Goal: Navigation & Orientation: Find specific page/section

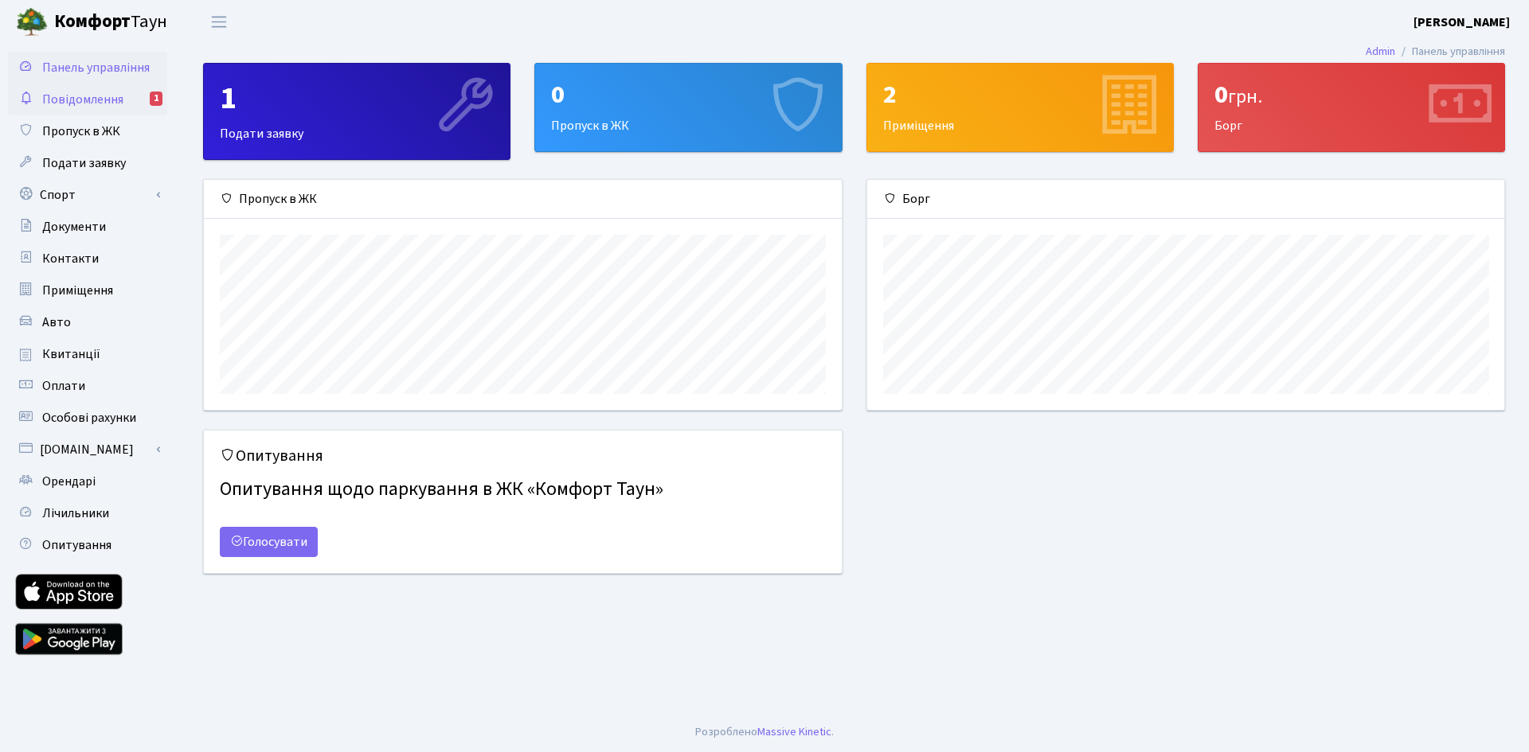
scroll to position [230, 637]
click at [125, 104] on link "Повідомлення 1" at bounding box center [87, 100] width 159 height 32
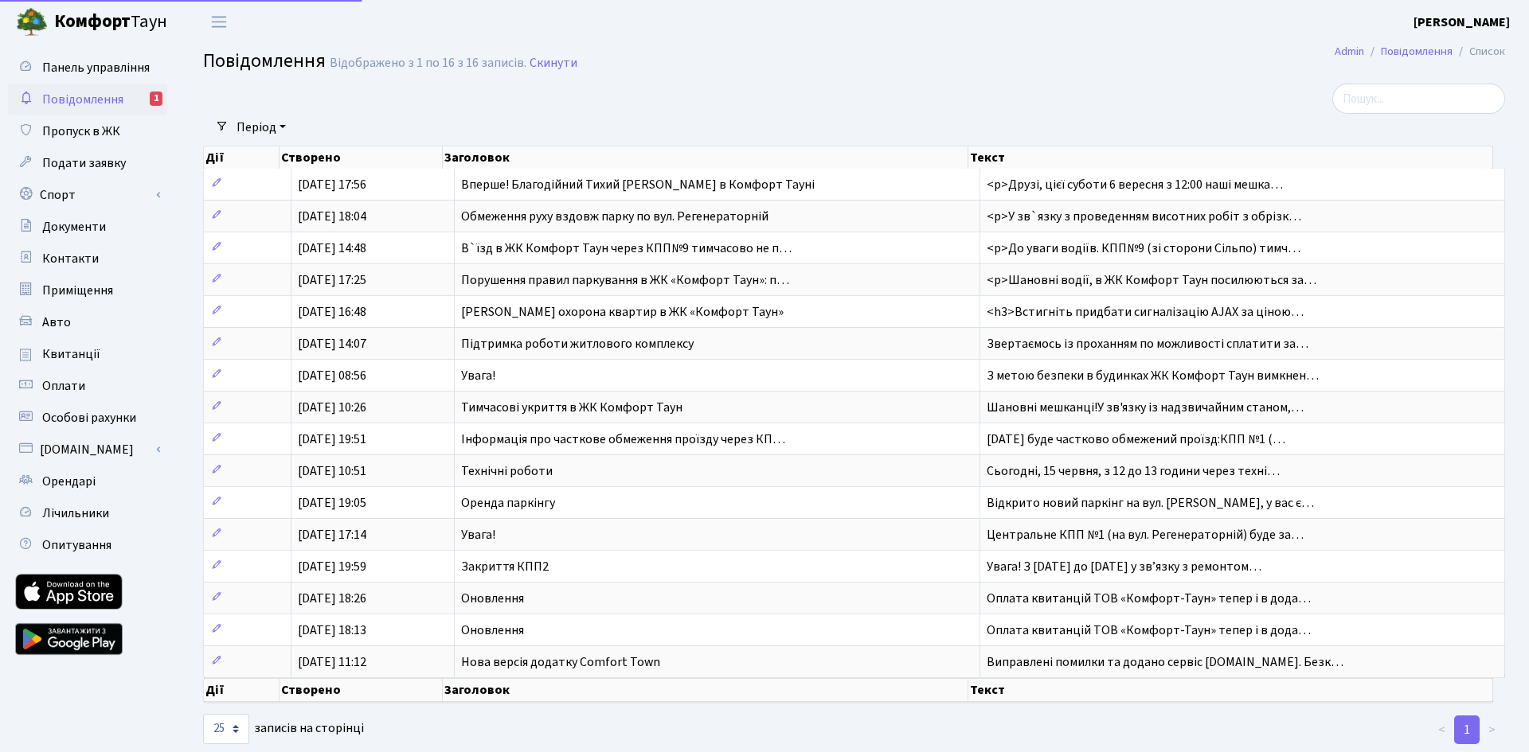
select select "25"
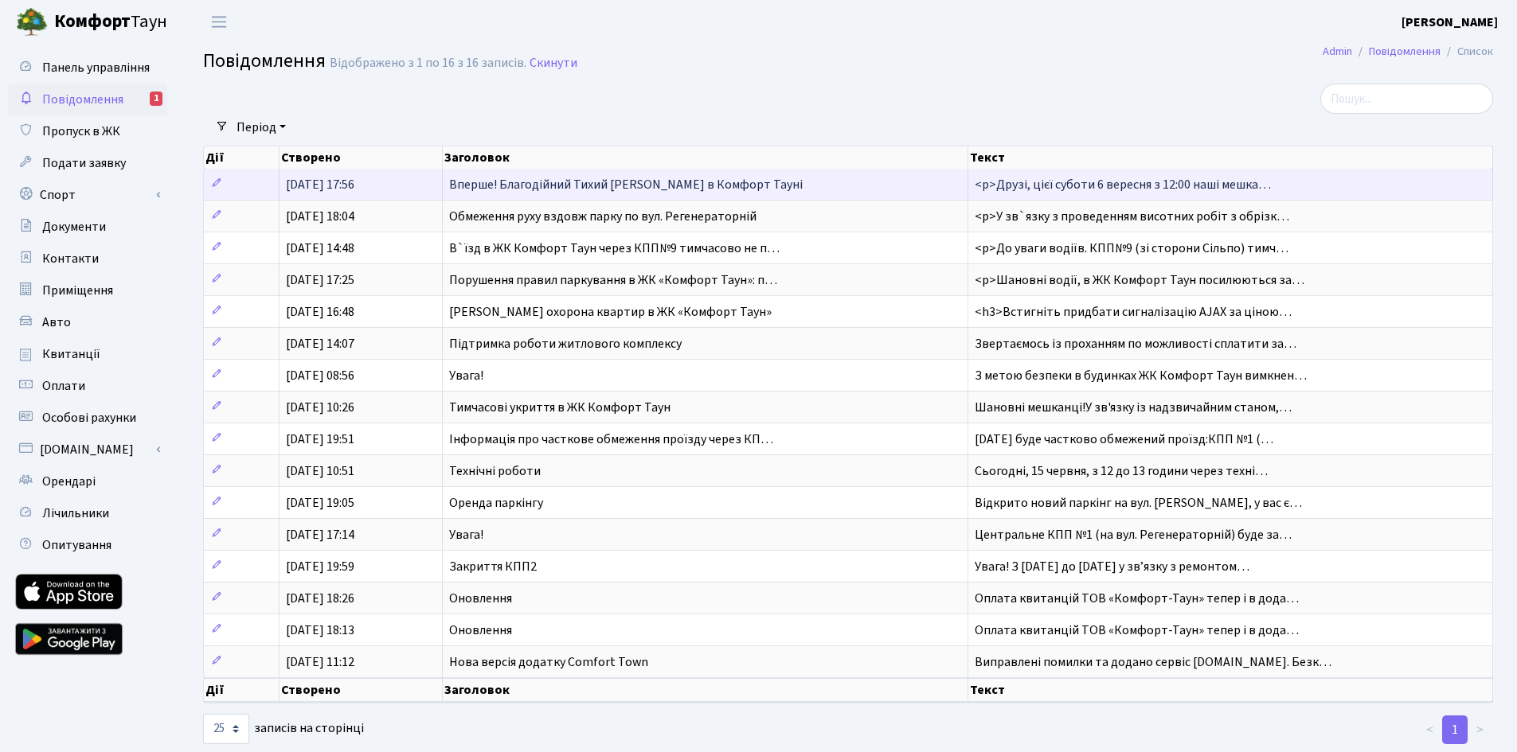
click at [541, 186] on span "Вперше! Благодійний Тихий Маркет в Комфорт Тауні" at bounding box center [625, 185] width 353 height 18
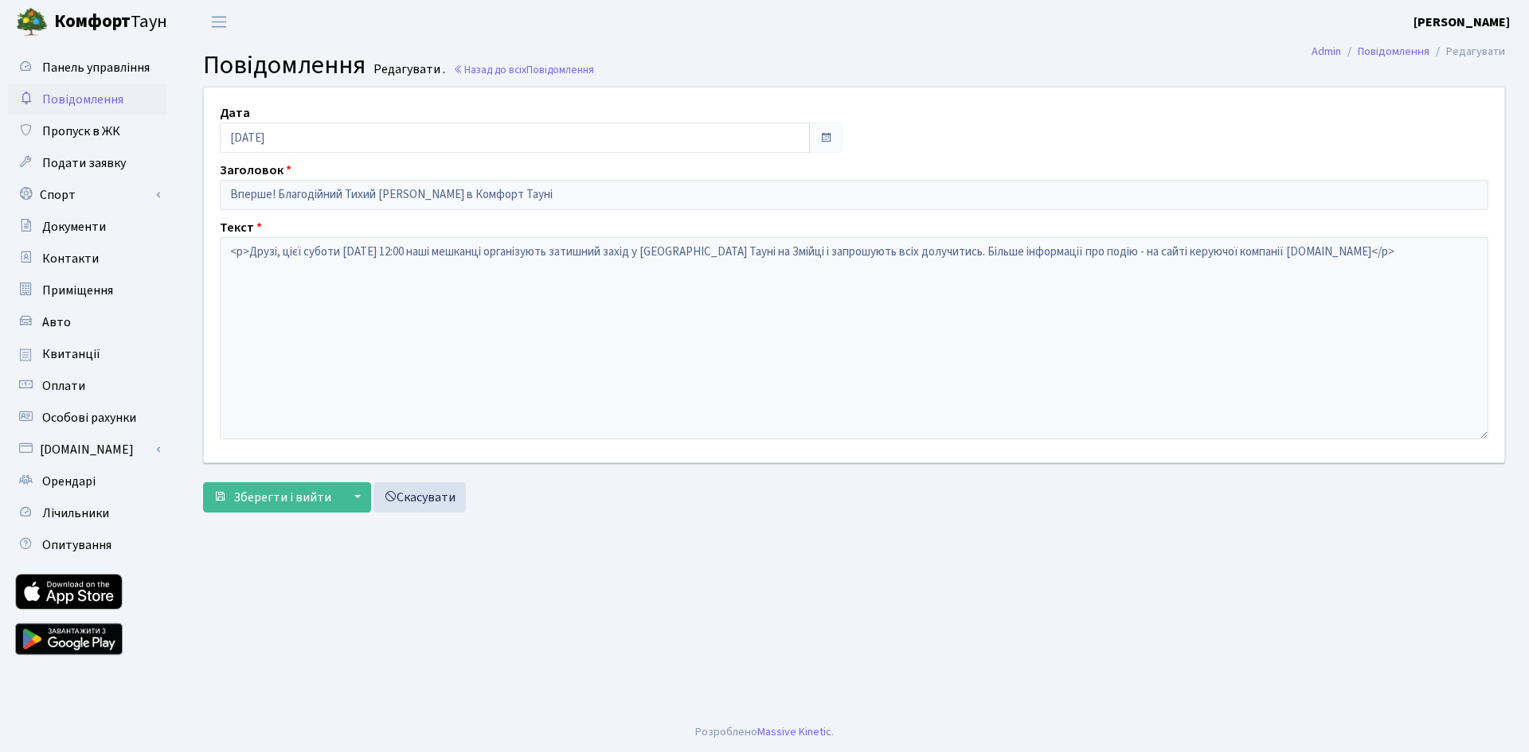
click at [105, 98] on span "Повідомлення" at bounding box center [82, 100] width 81 height 18
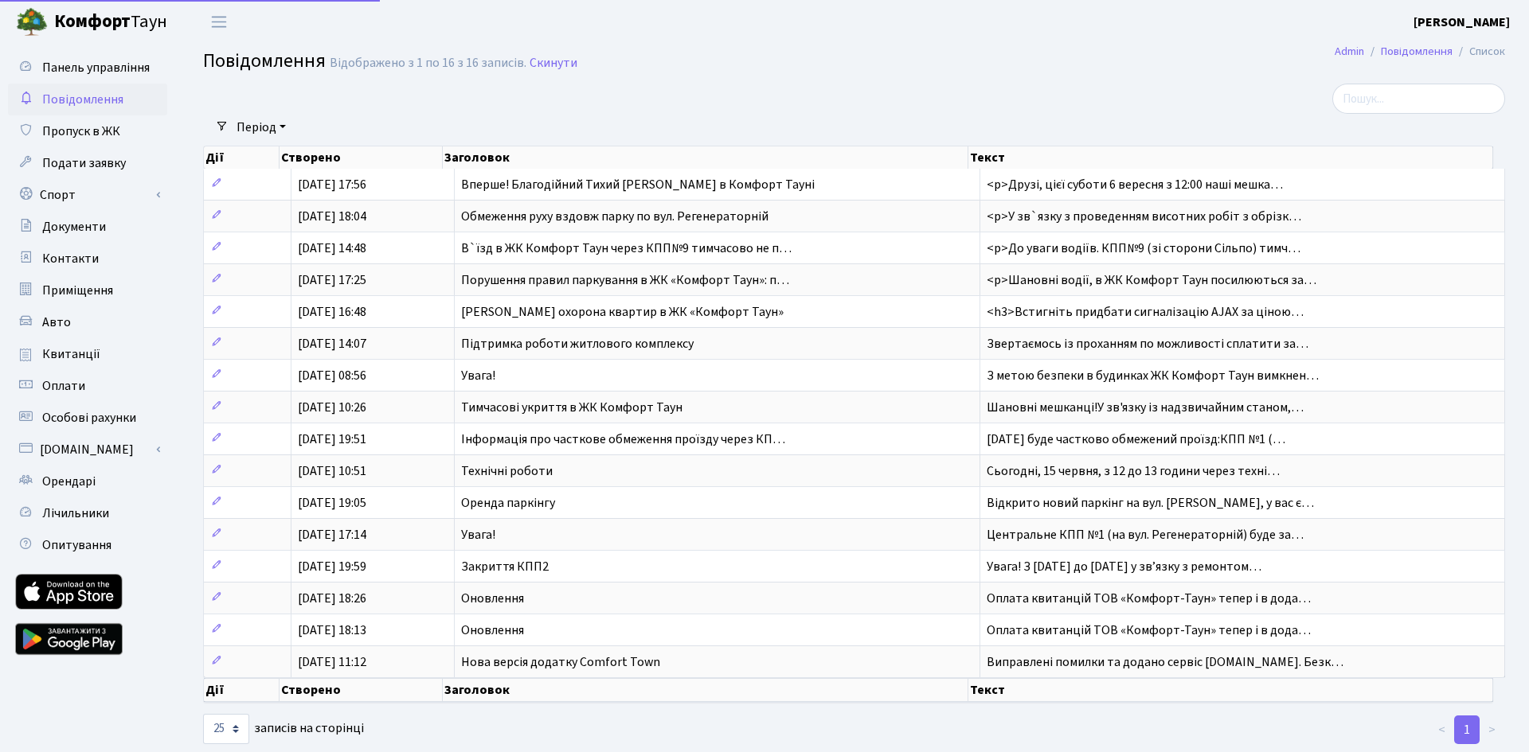
select select "25"
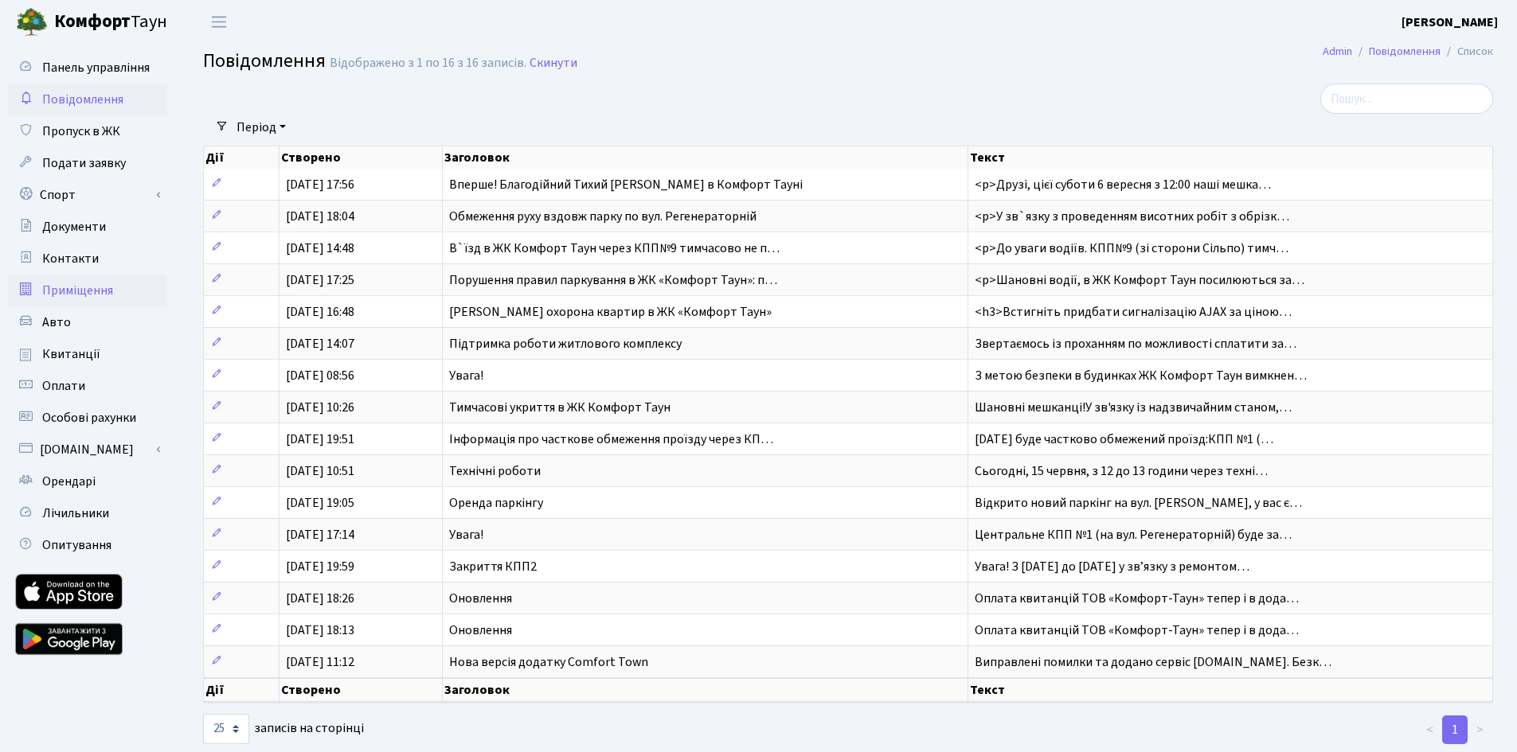
click at [87, 277] on link "Приміщення" at bounding box center [87, 291] width 159 height 32
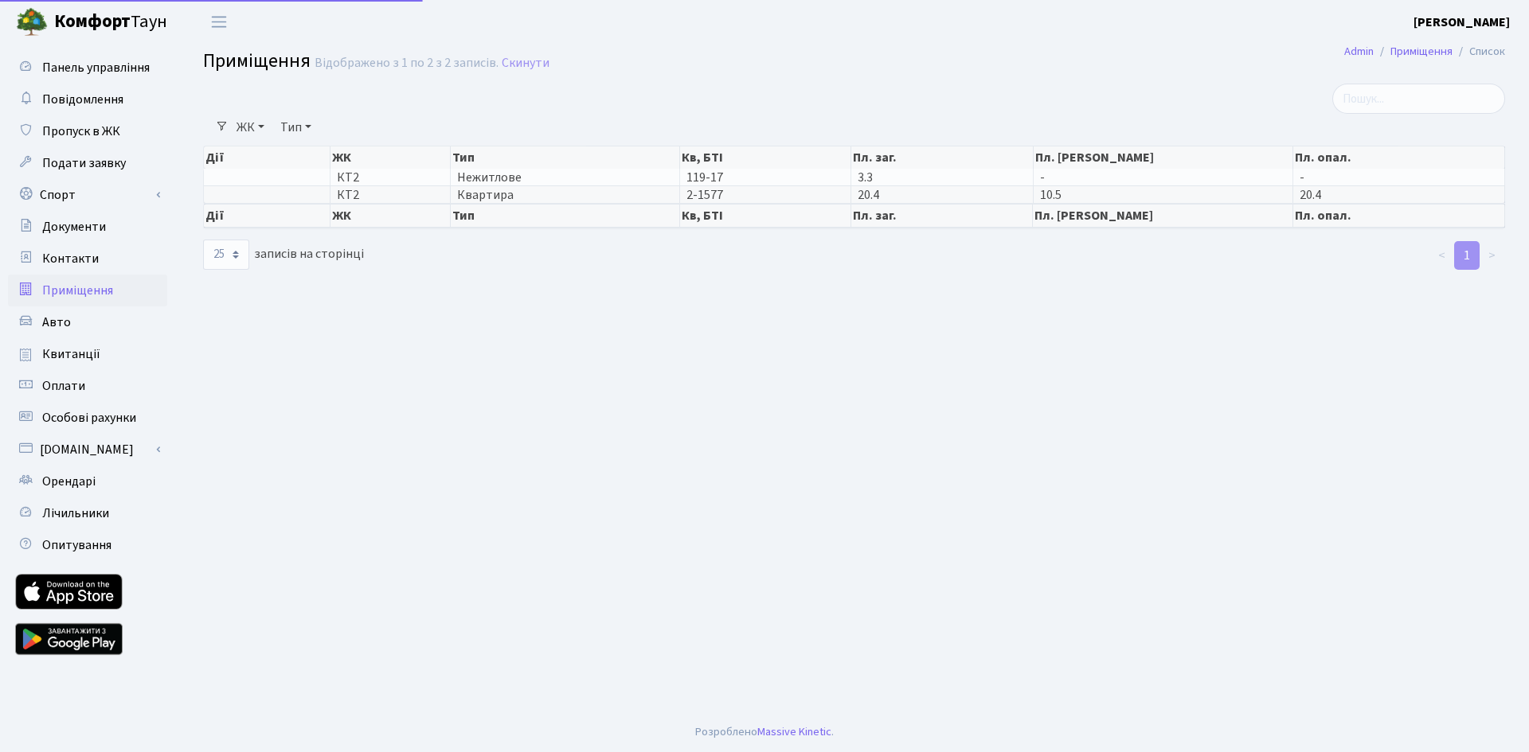
select select "25"
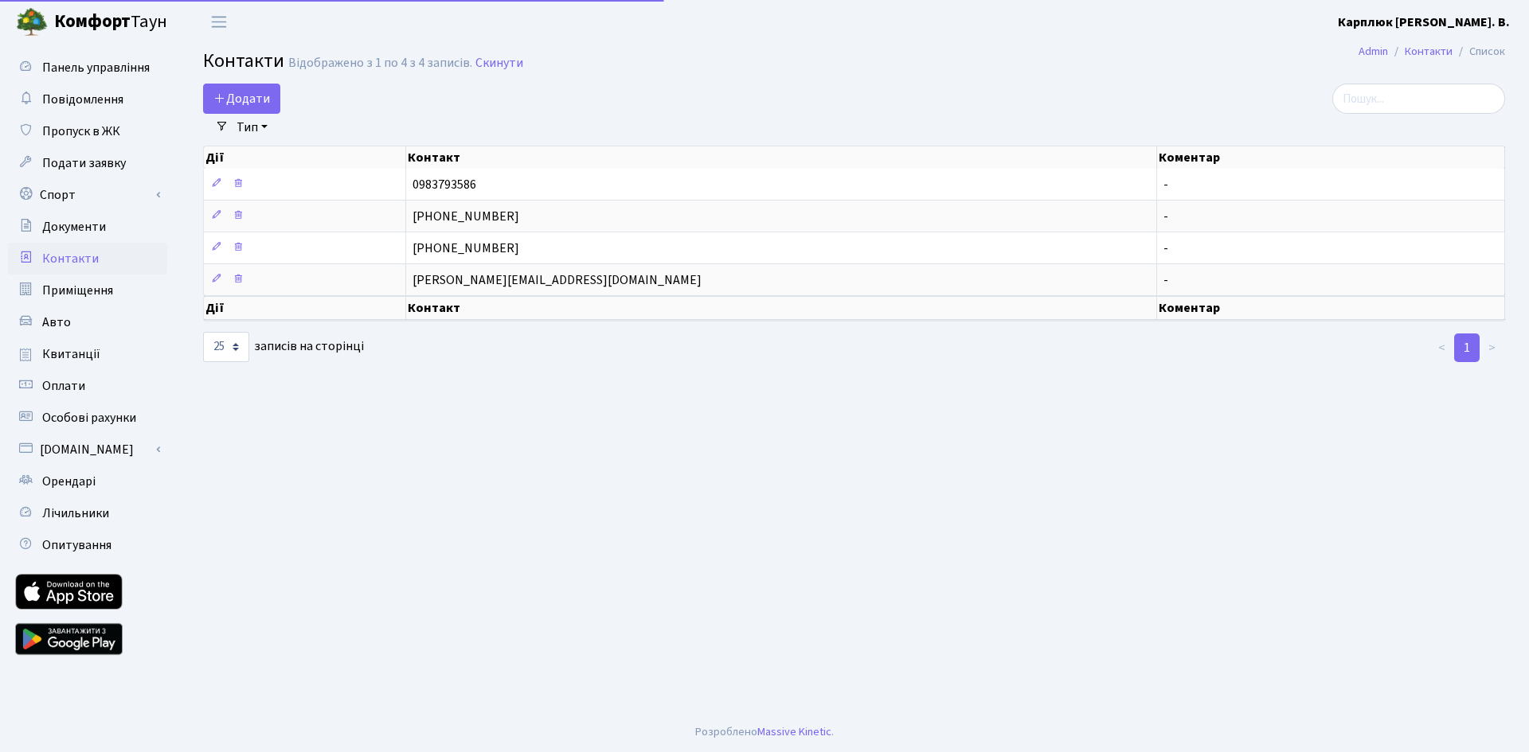
select select "25"
click at [73, 330] on link "Авто" at bounding box center [87, 323] width 159 height 32
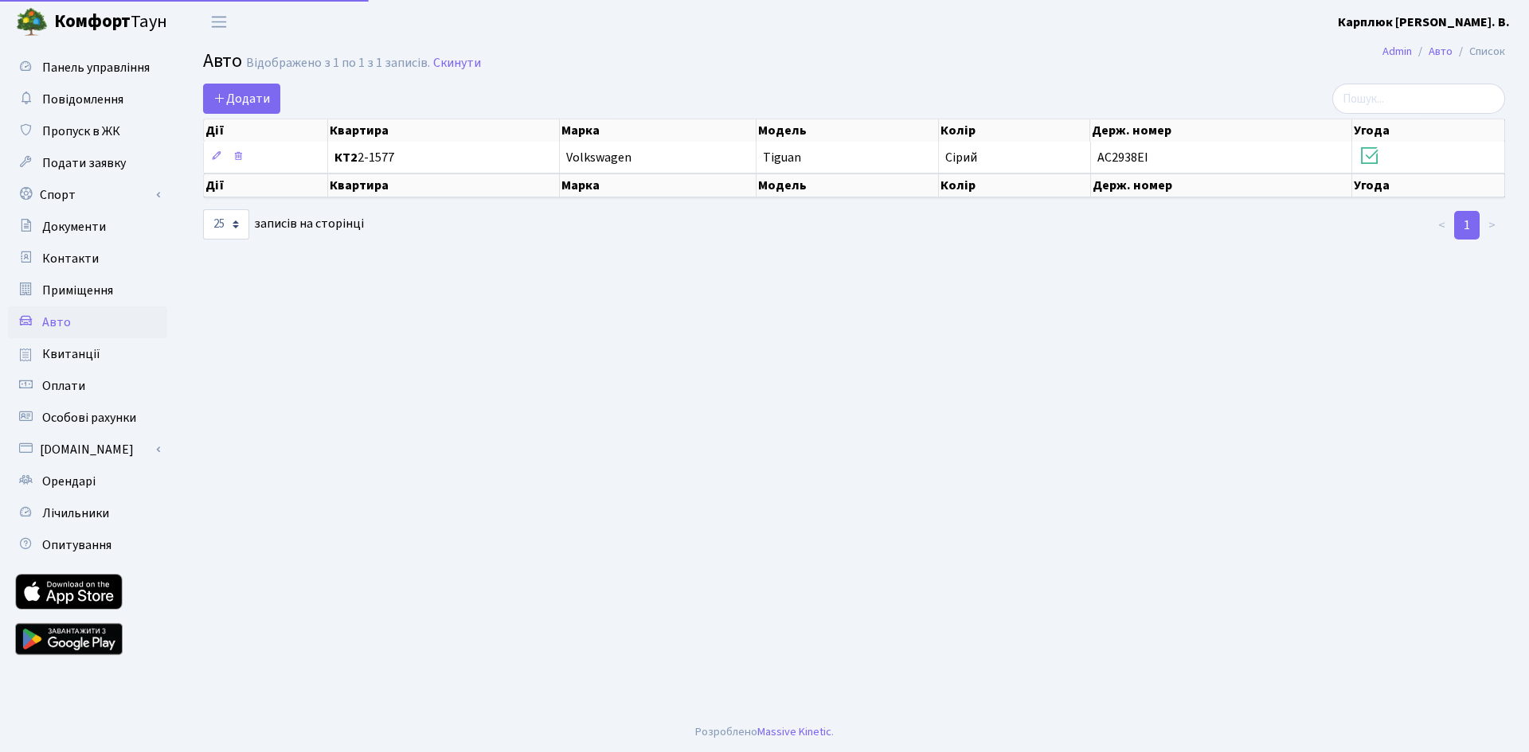
select select "25"
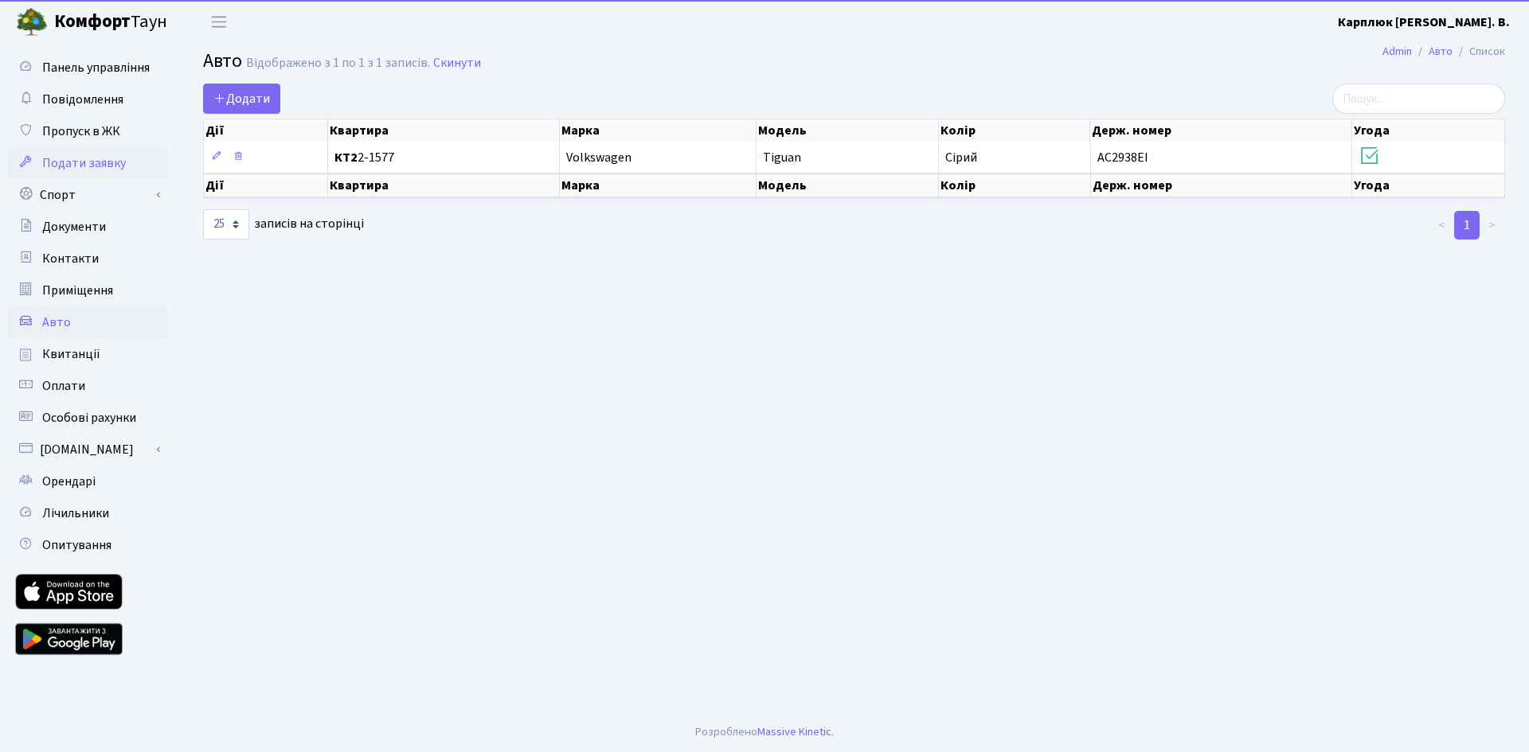
click at [84, 156] on span "Подати заявку" at bounding box center [84, 163] width 84 height 18
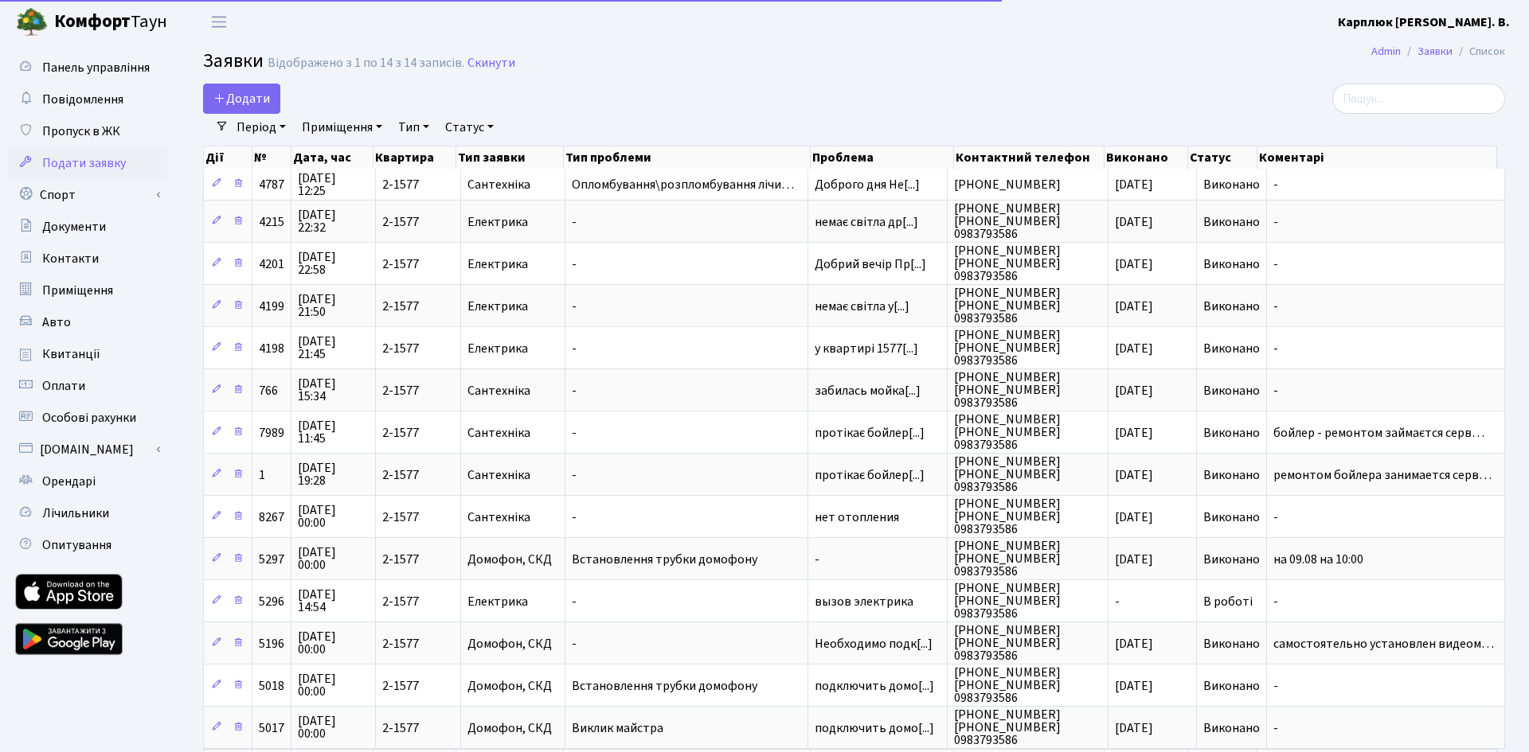
select select "25"
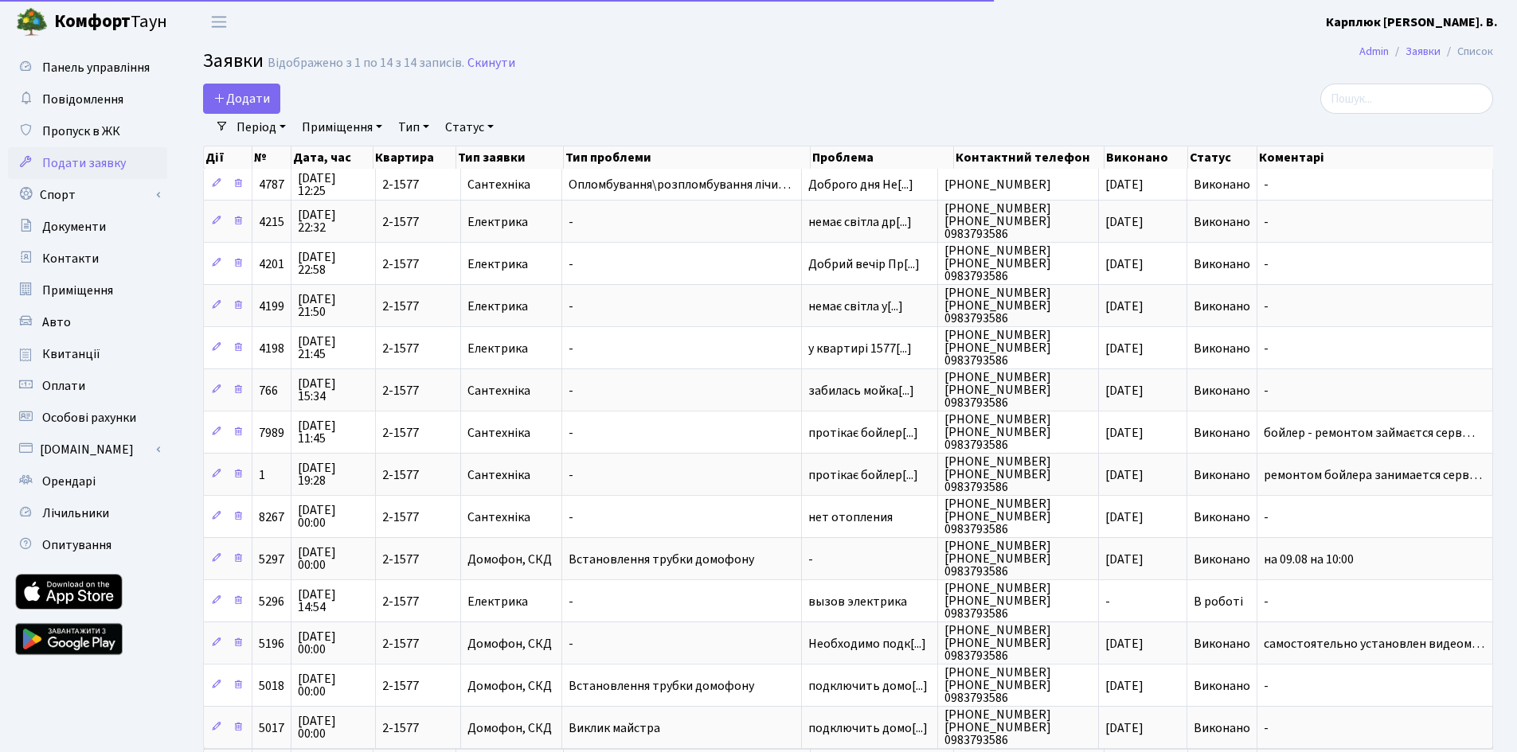
click at [80, 102] on span "Повідомлення" at bounding box center [82, 100] width 81 height 18
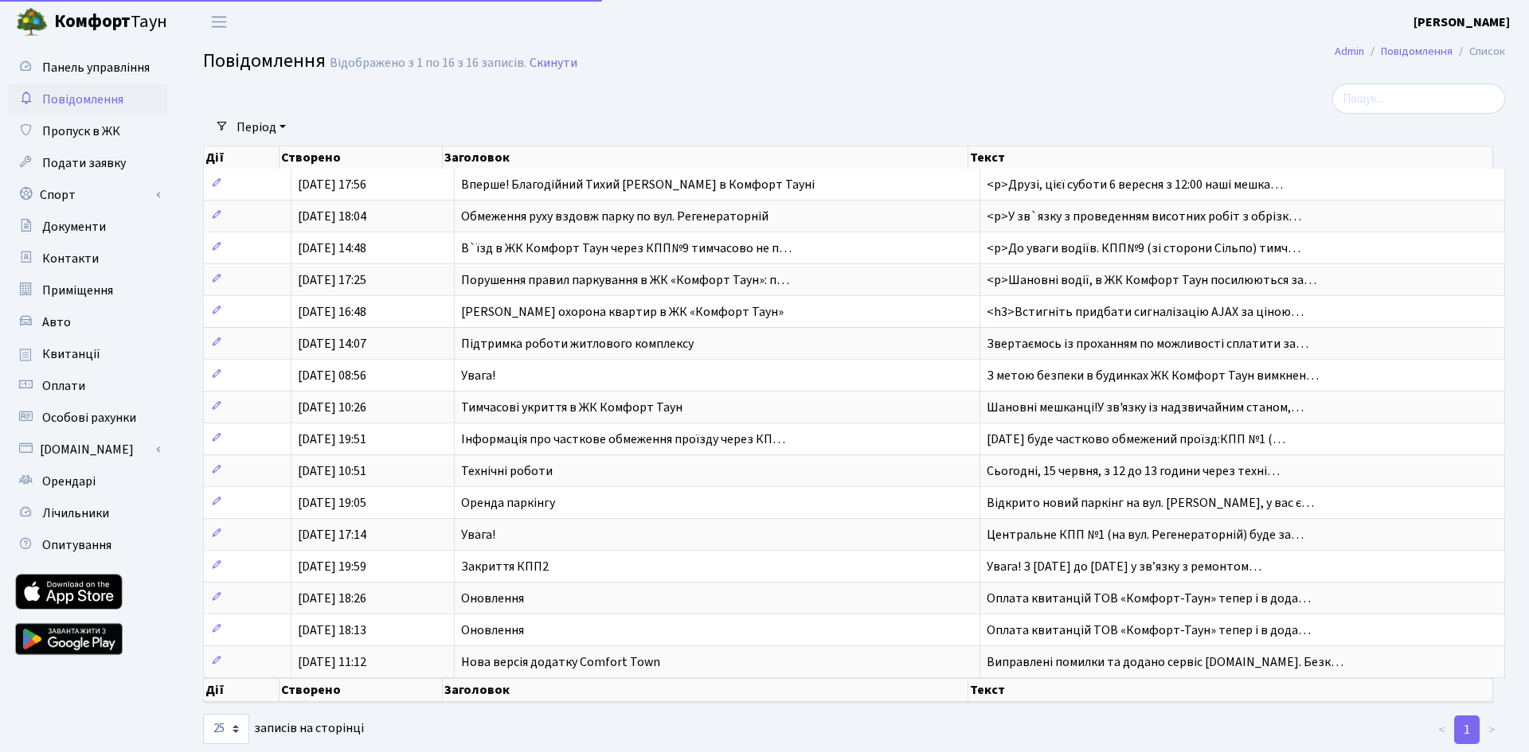
select select "25"
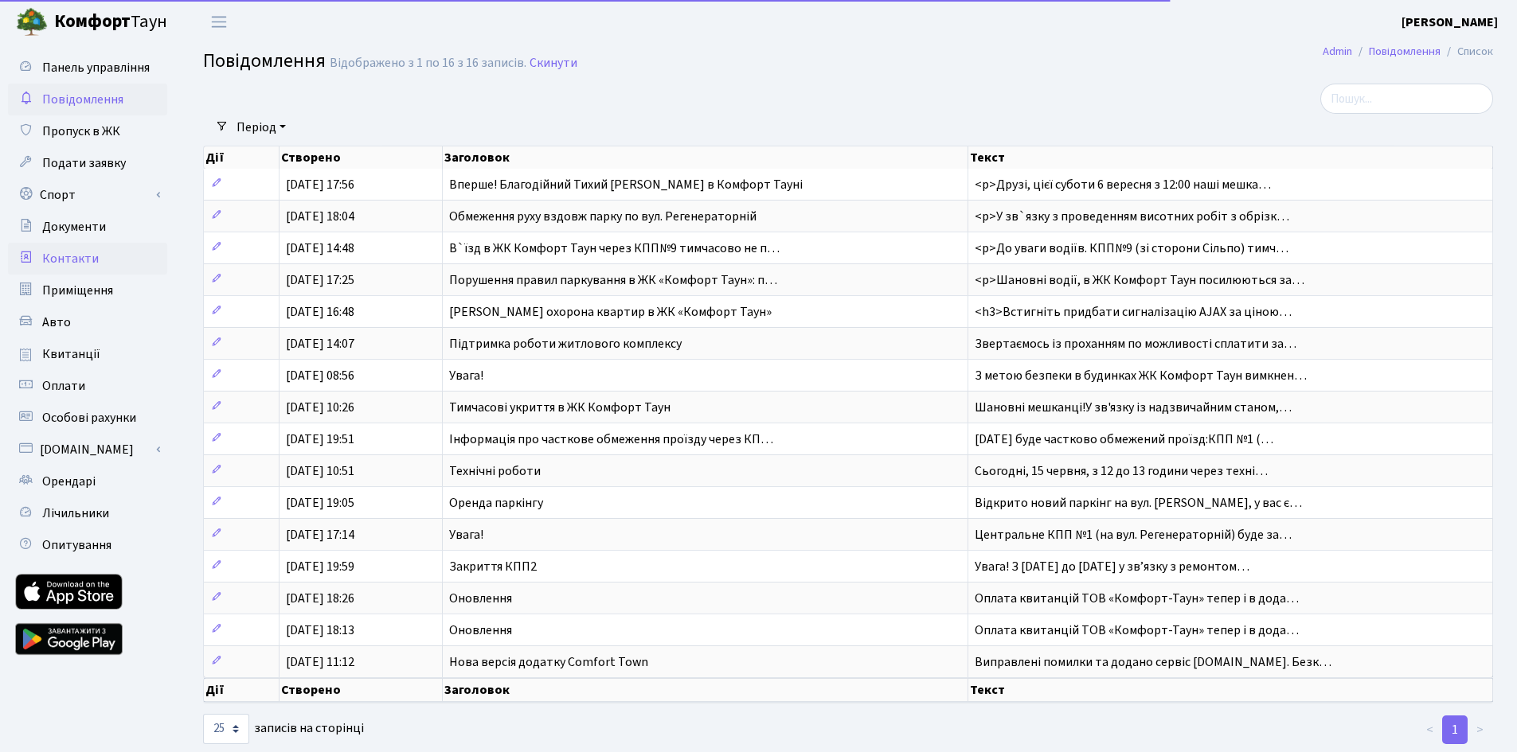
click at [76, 244] on link "Контакти" at bounding box center [87, 259] width 159 height 32
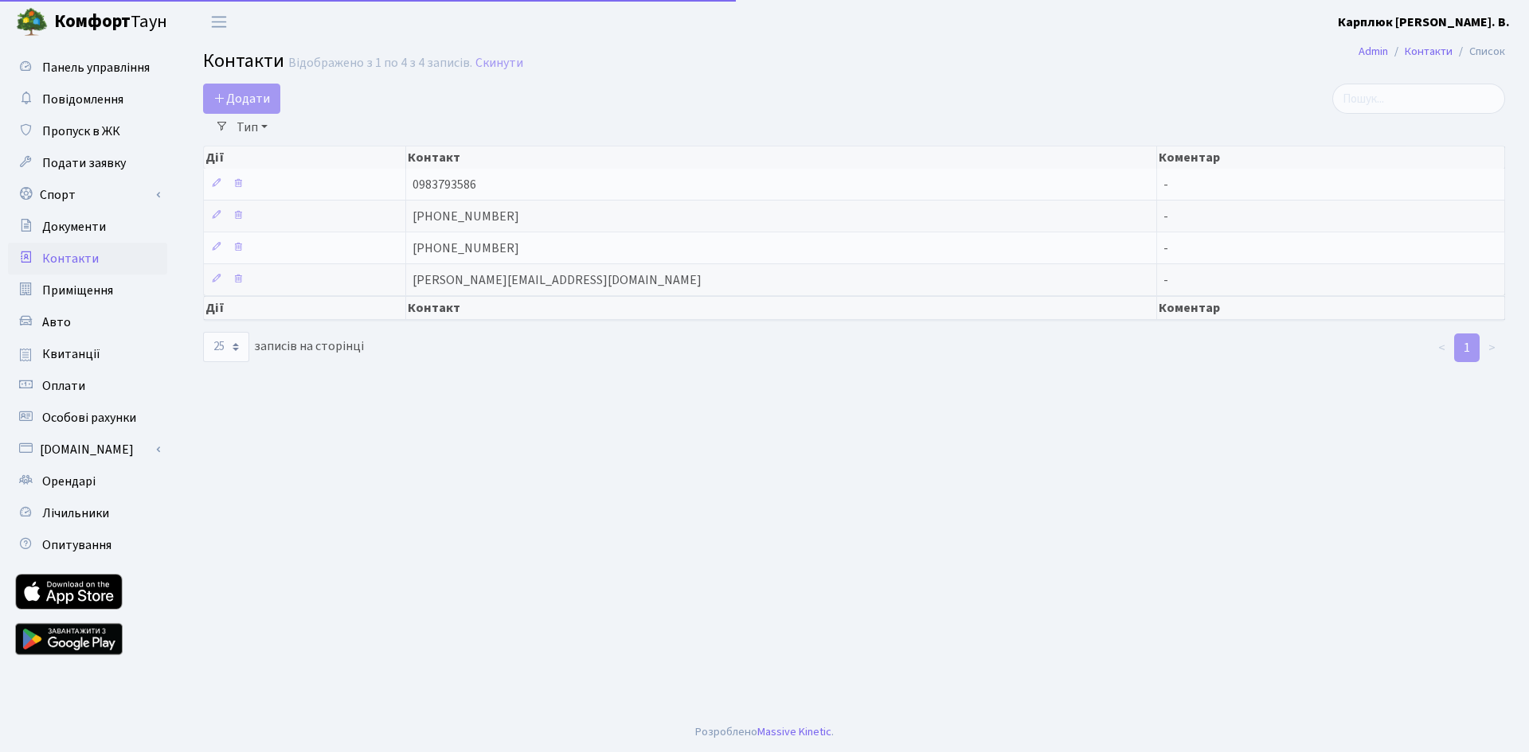
select select "25"
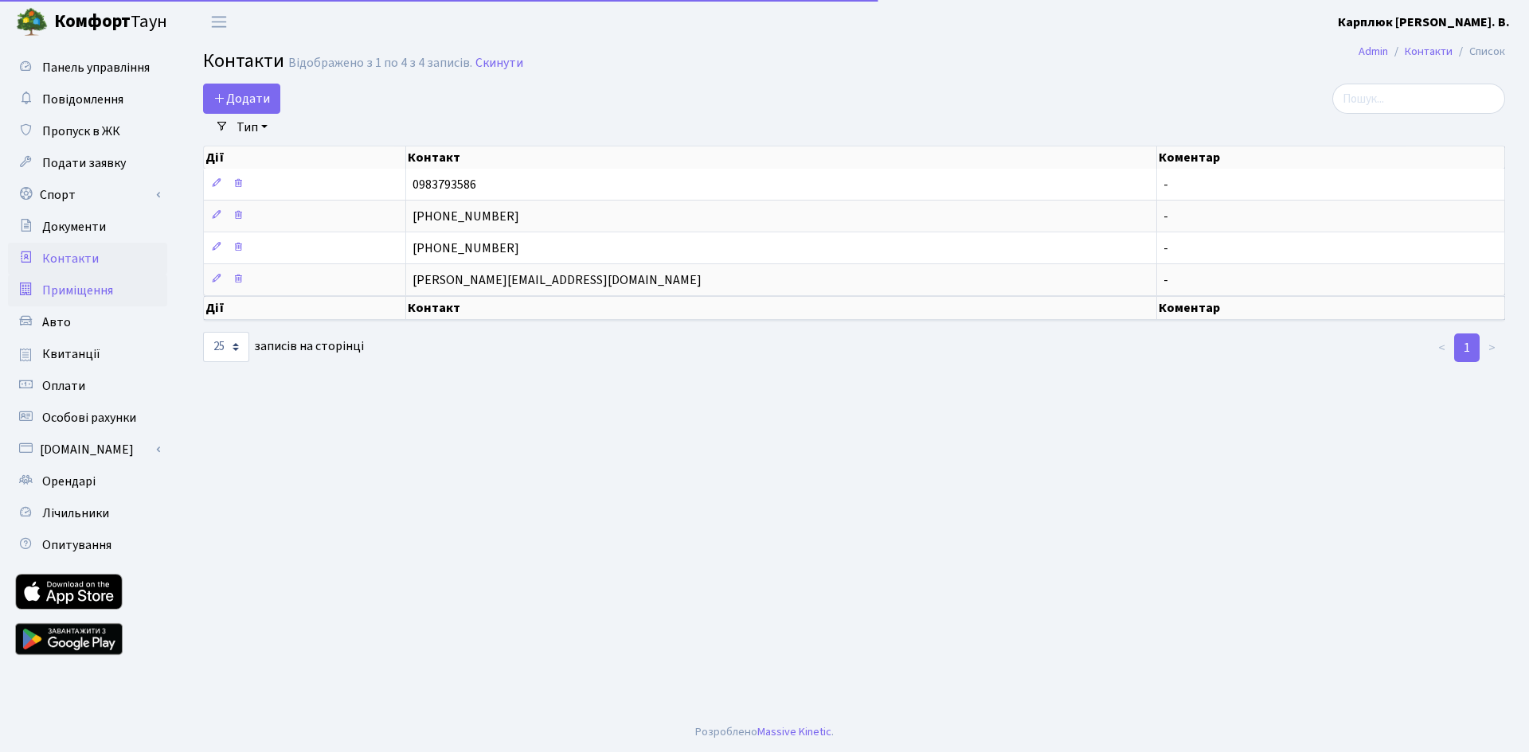
click at [59, 292] on span "Приміщення" at bounding box center [77, 291] width 71 height 18
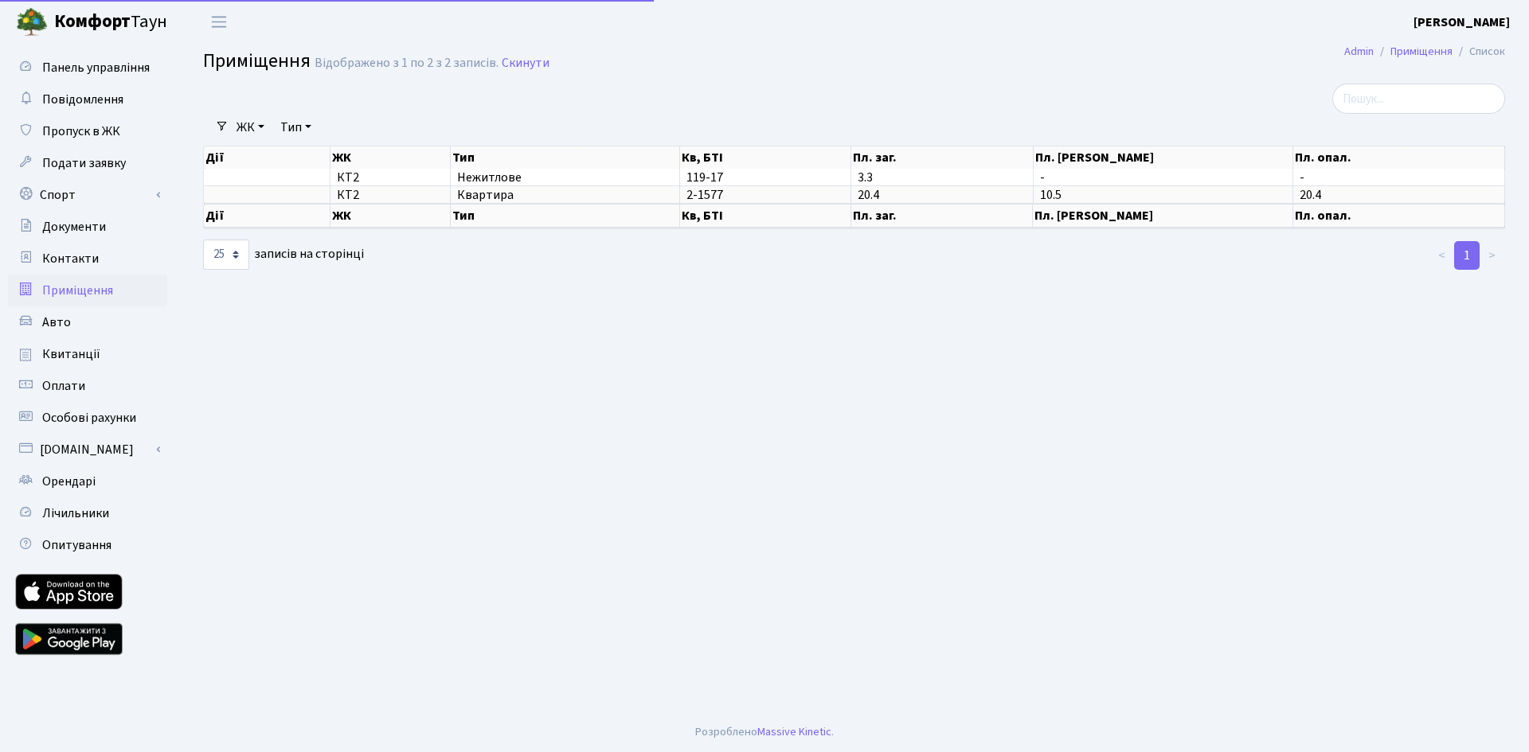
select select "25"
click at [76, 325] on link "Авто" at bounding box center [87, 323] width 159 height 32
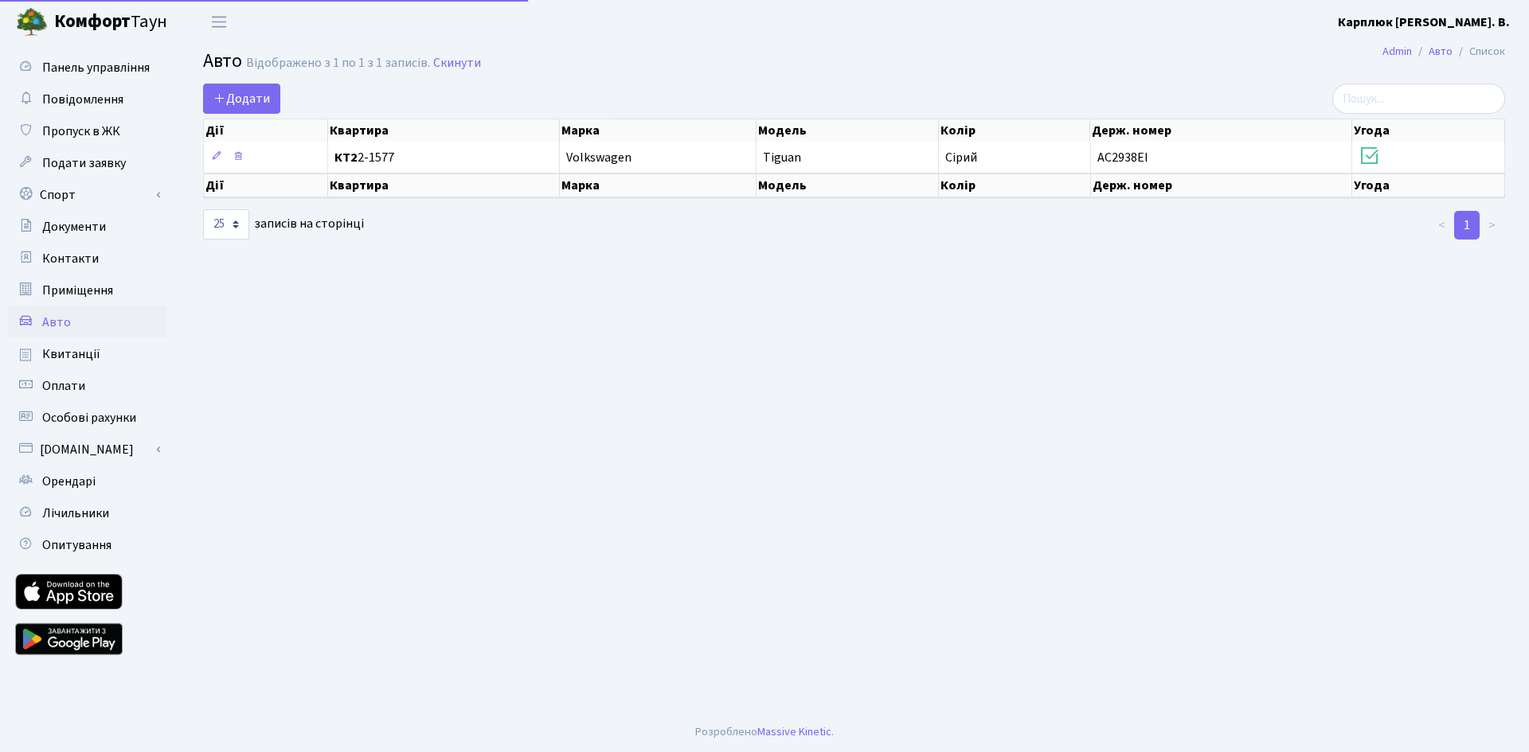
select select "25"
click at [86, 350] on span "Квитанції" at bounding box center [71, 355] width 58 height 18
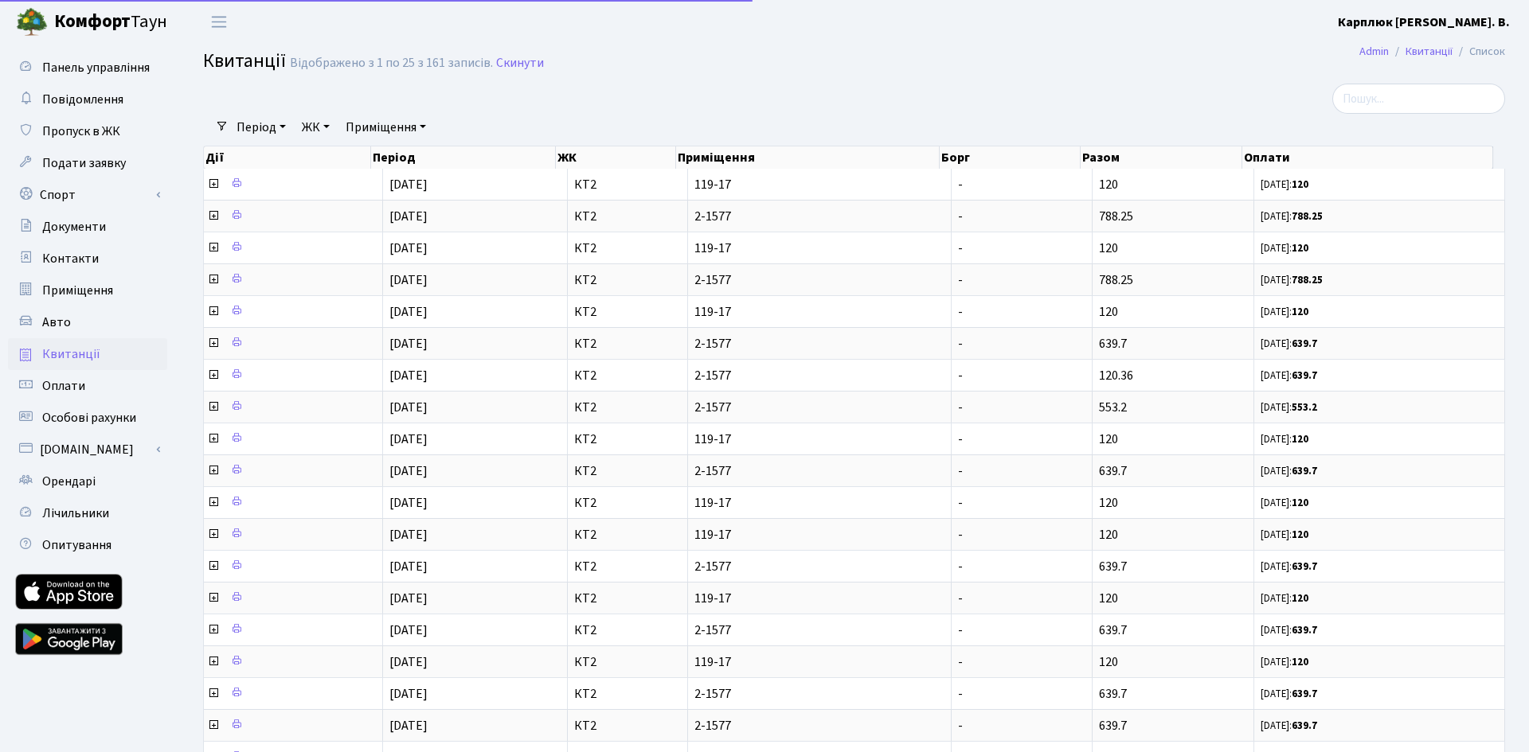
select select "25"
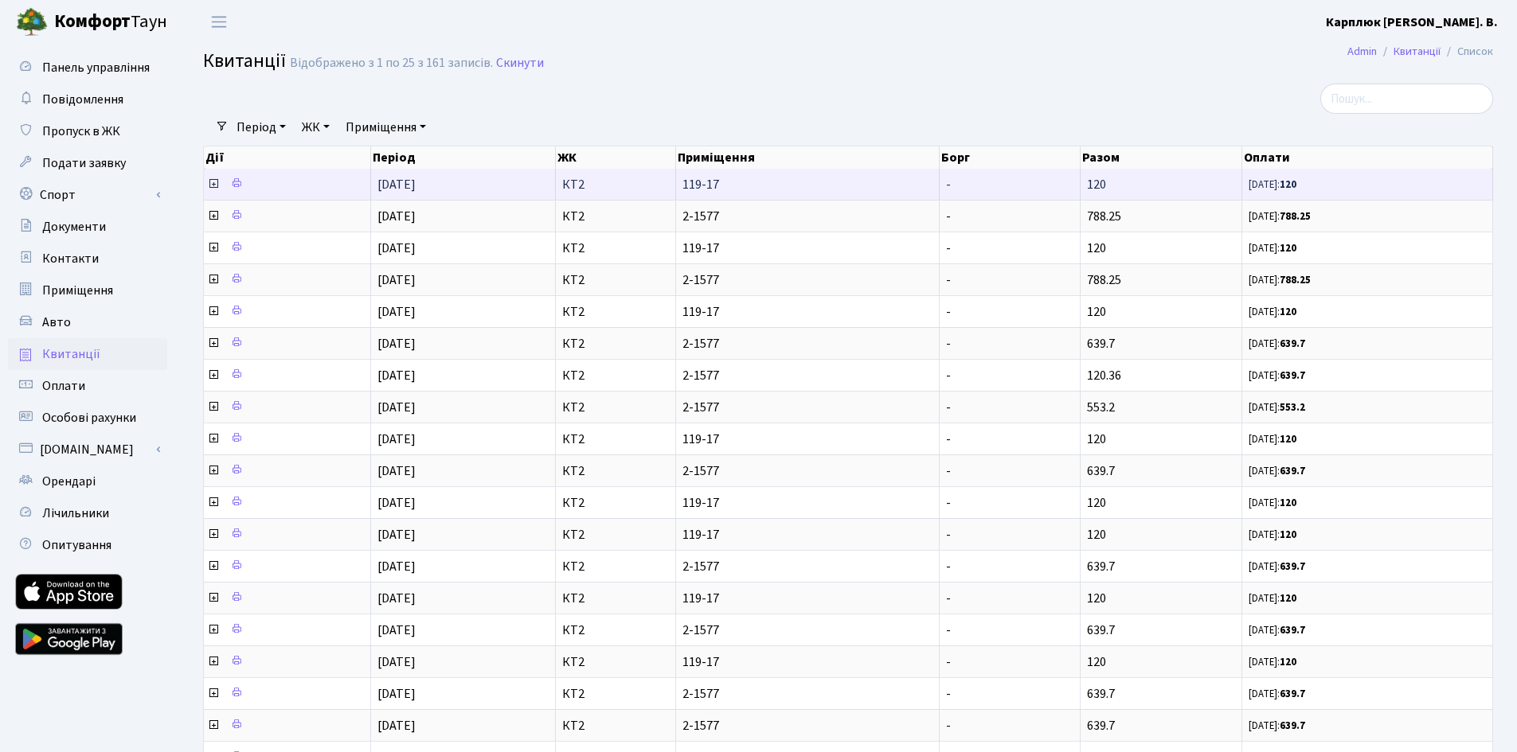
click at [214, 180] on icon at bounding box center [213, 184] width 13 height 13
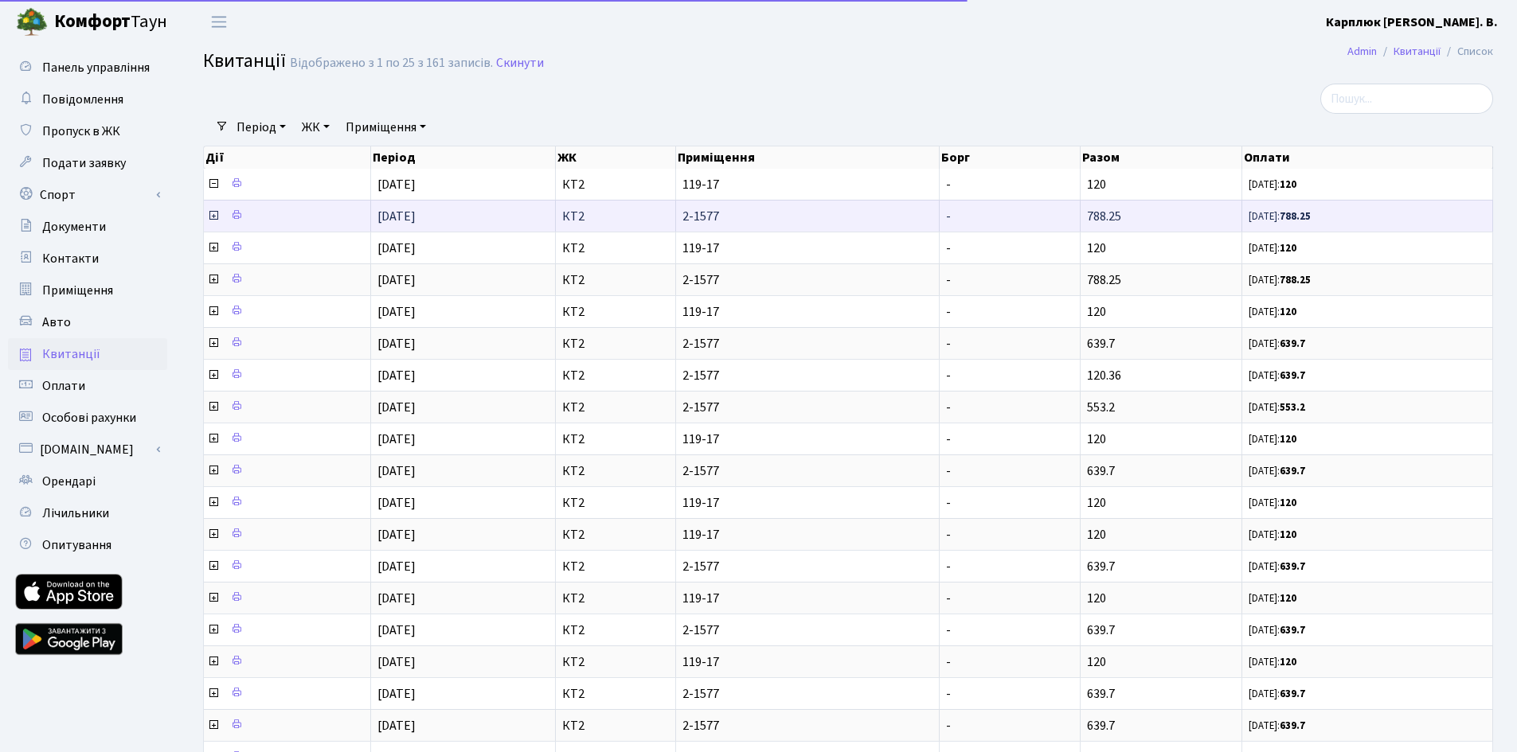
click at [216, 218] on icon at bounding box center [213, 215] width 13 height 13
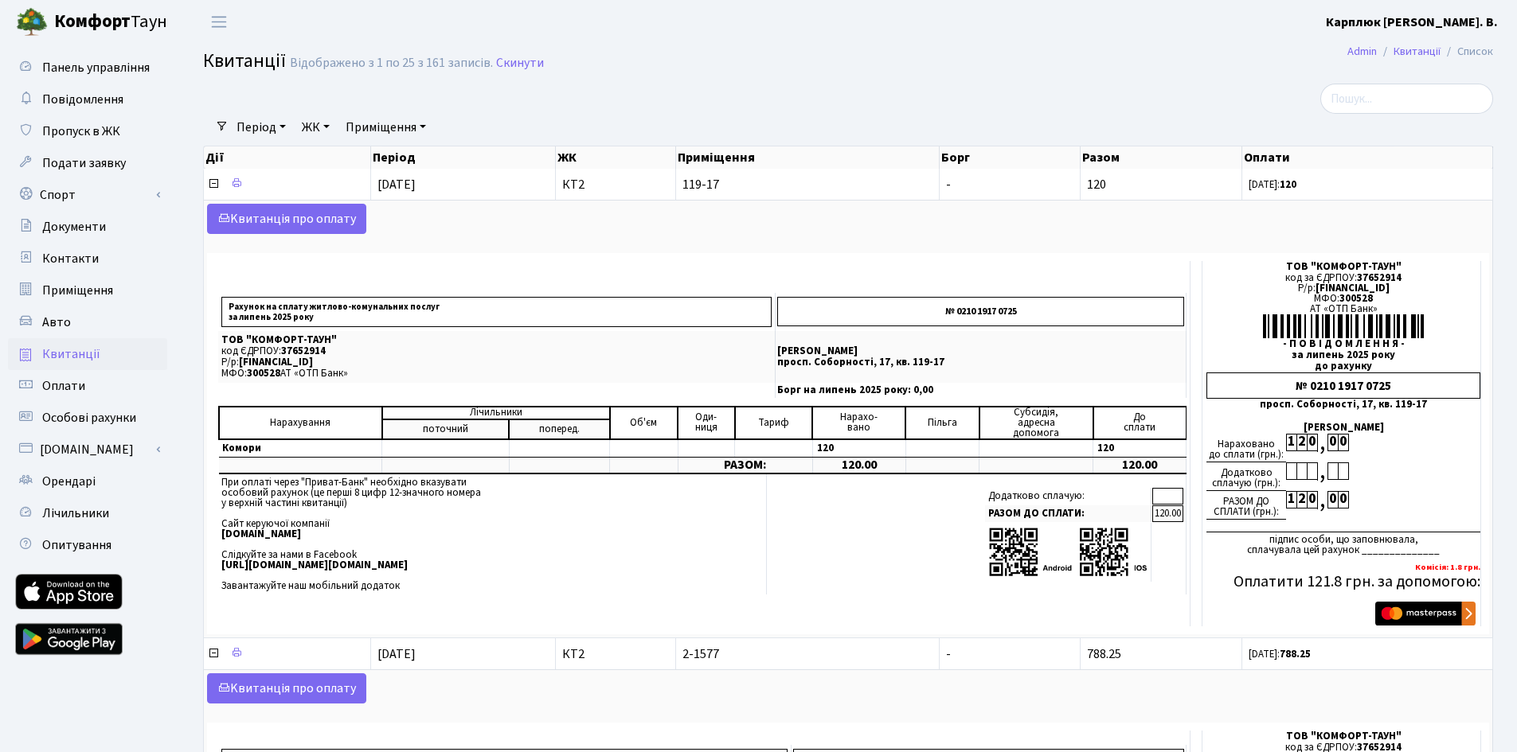
click at [87, 349] on span "Квитанції" at bounding box center [71, 355] width 58 height 18
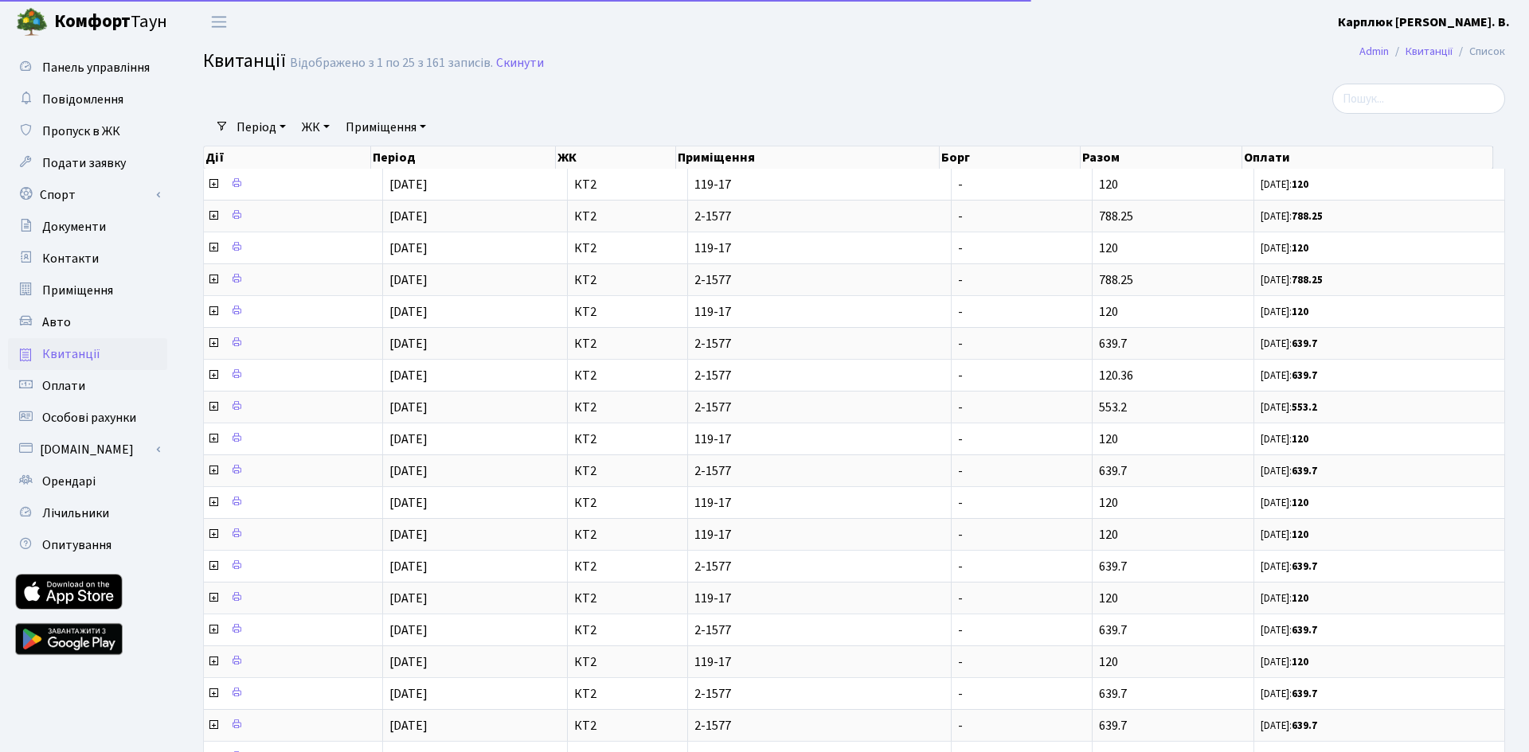
select select "25"
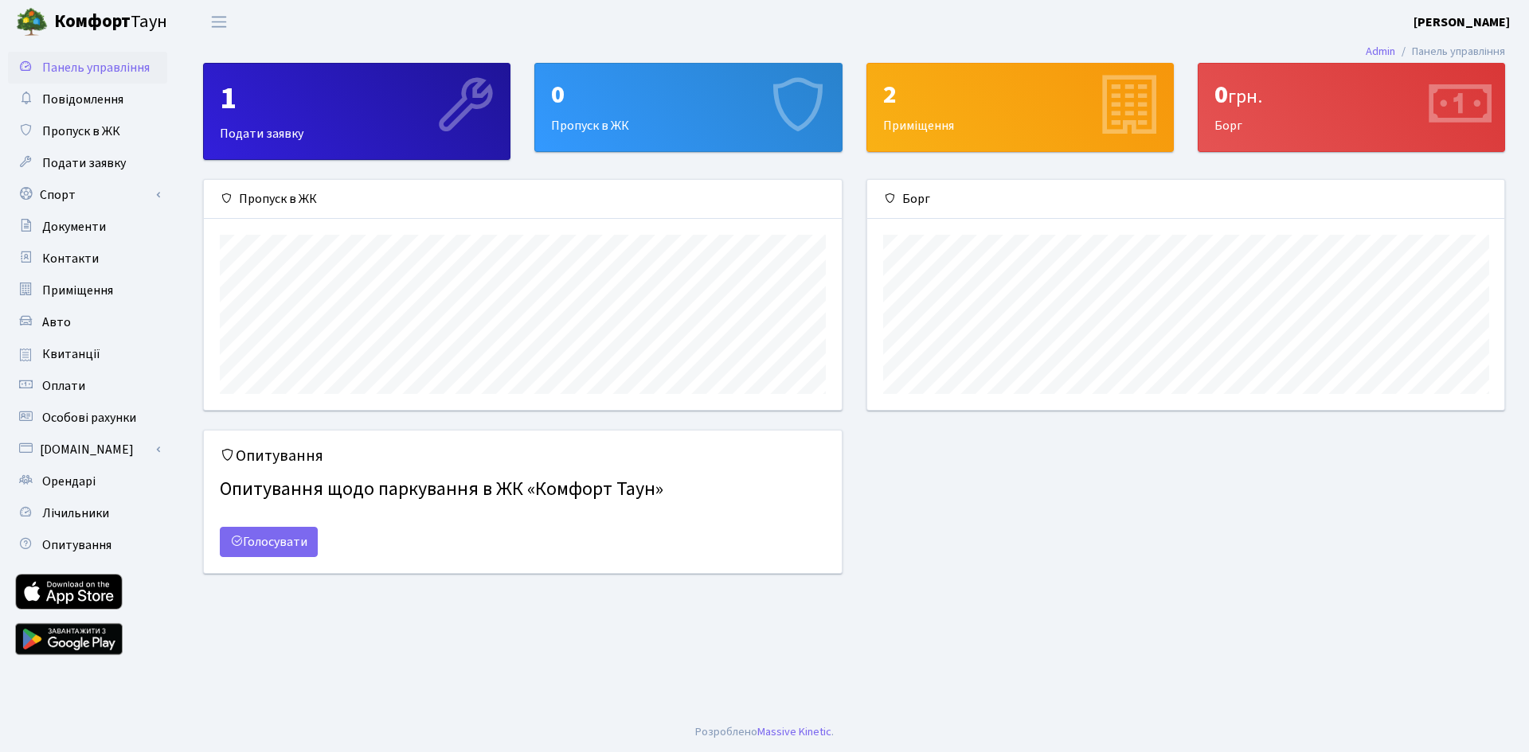
scroll to position [230, 637]
click at [573, 123] on div "0 Пропуск в ЖК" at bounding box center [688, 108] width 306 height 88
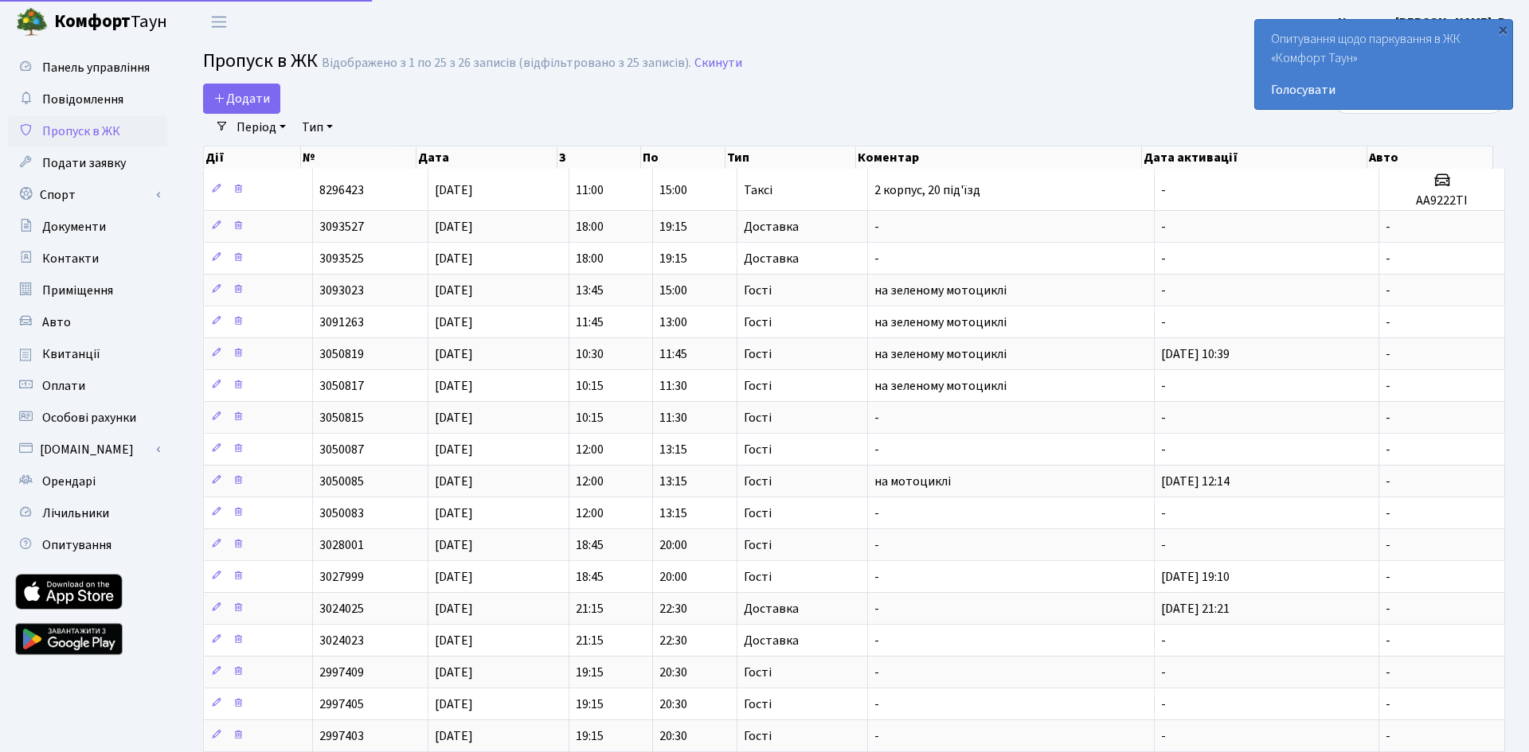
select select "25"
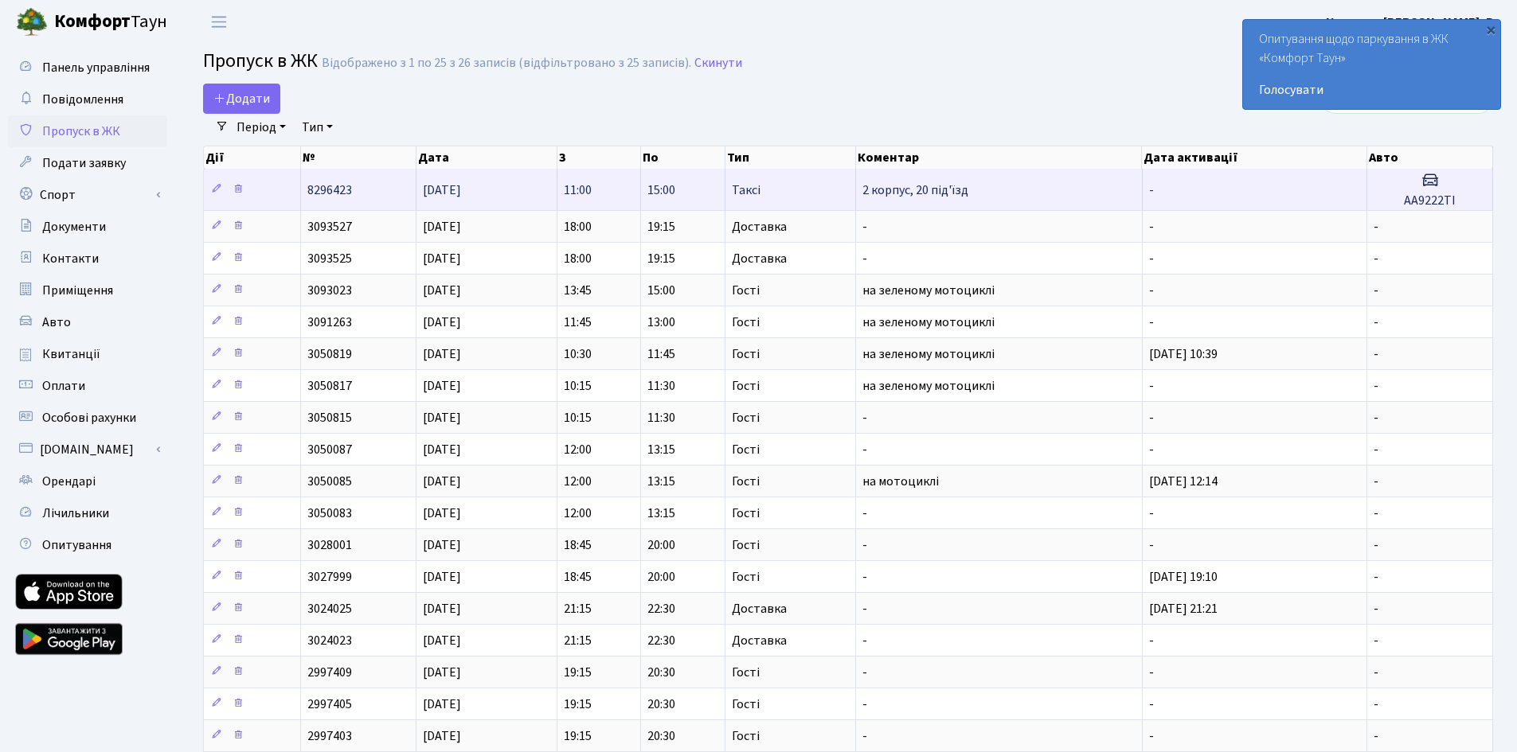
click at [715, 194] on td "15:00" at bounding box center [683, 189] width 84 height 41
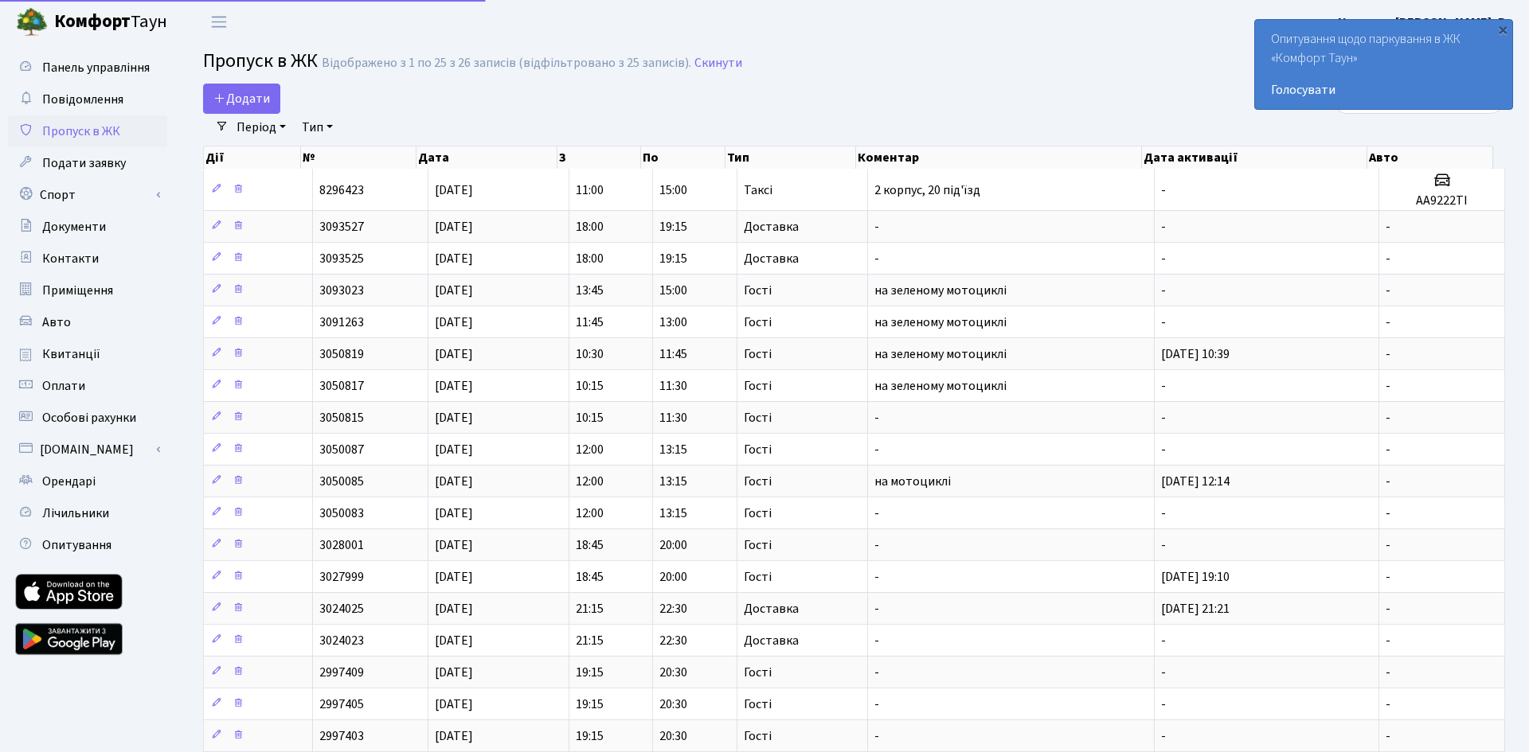
select select "25"
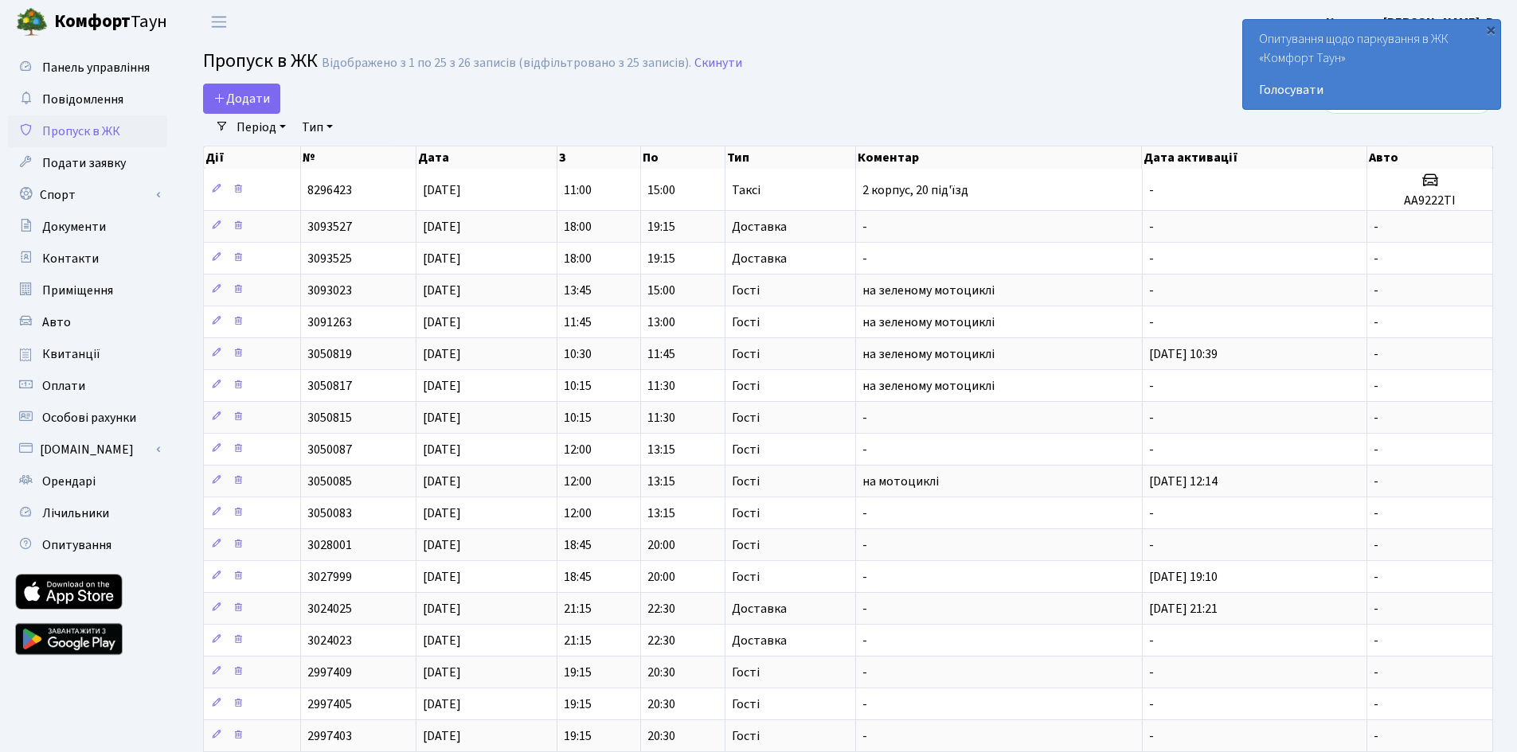
click at [1490, 30] on div "×" at bounding box center [1490, 29] width 16 height 16
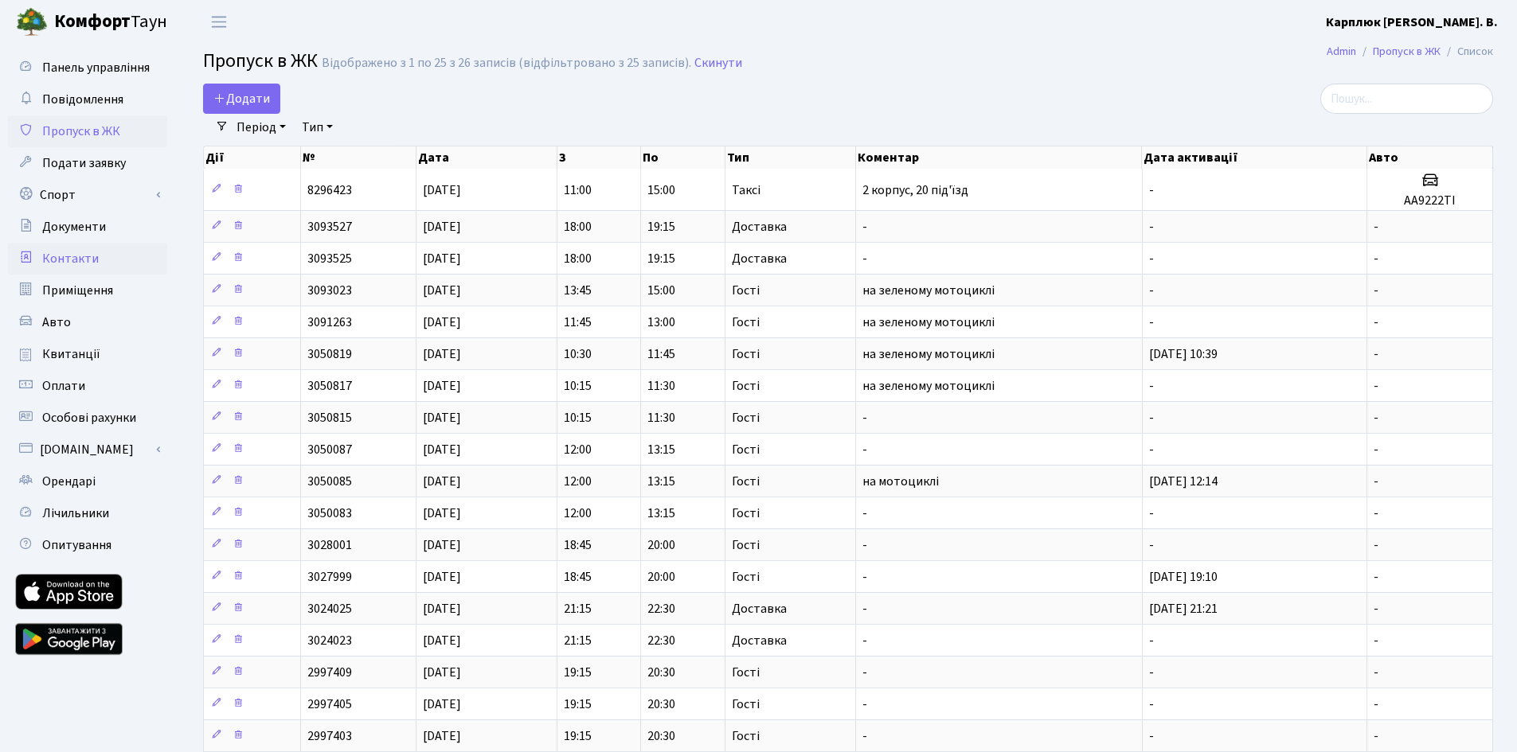
click at [68, 252] on span "Контакти" at bounding box center [70, 259] width 57 height 18
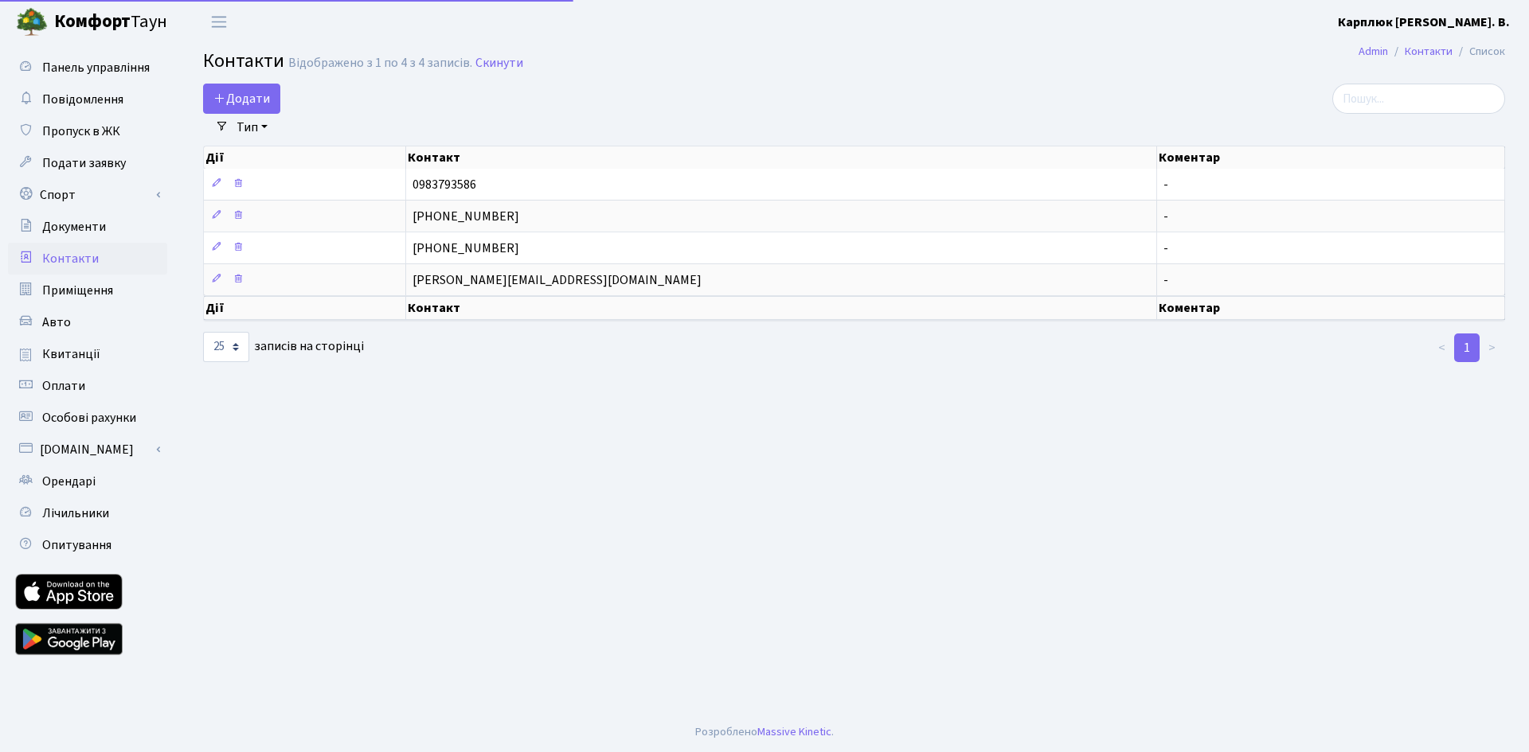
select select "25"
click at [68, 234] on span "Документи" at bounding box center [74, 227] width 64 height 18
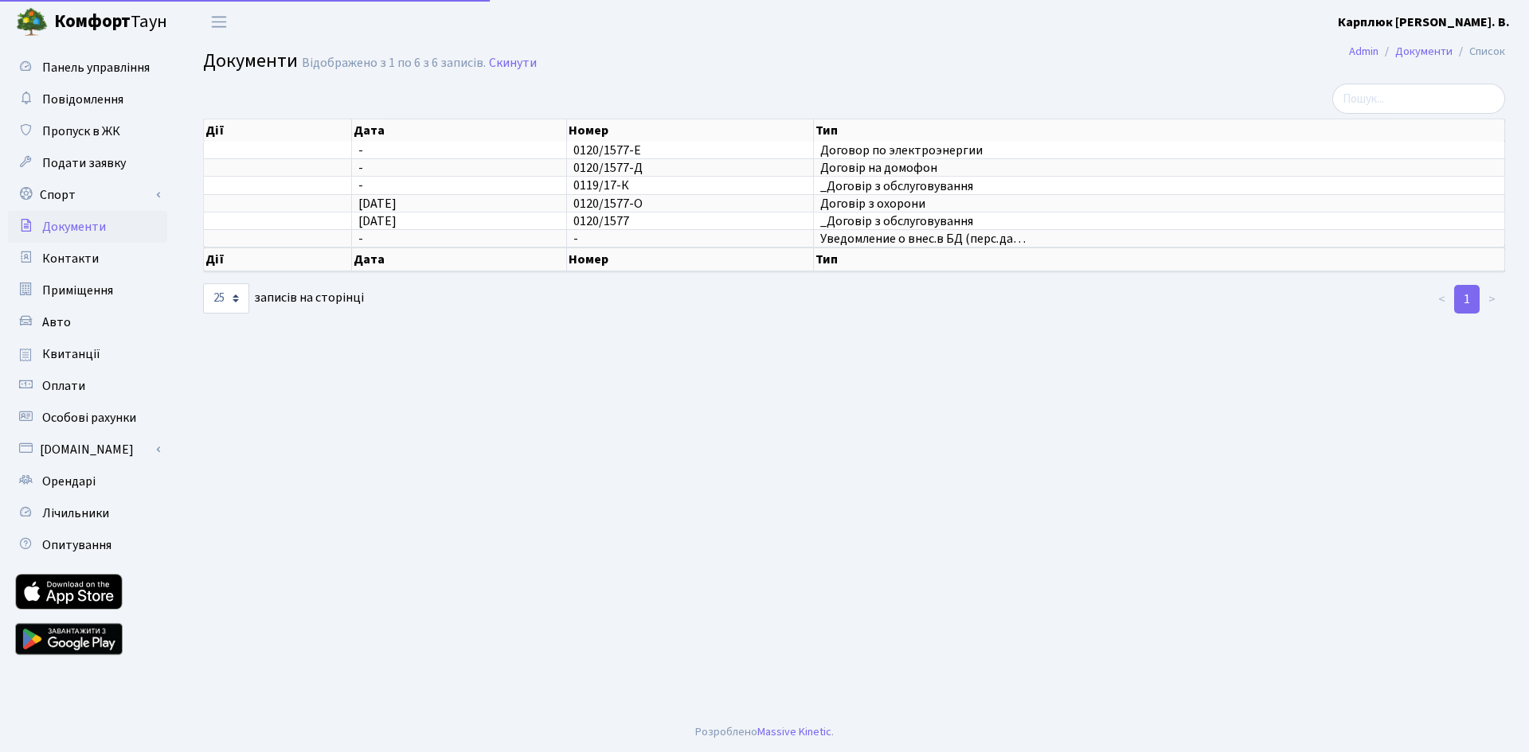
select select "25"
click at [68, 314] on span "Авто" at bounding box center [56, 323] width 29 height 18
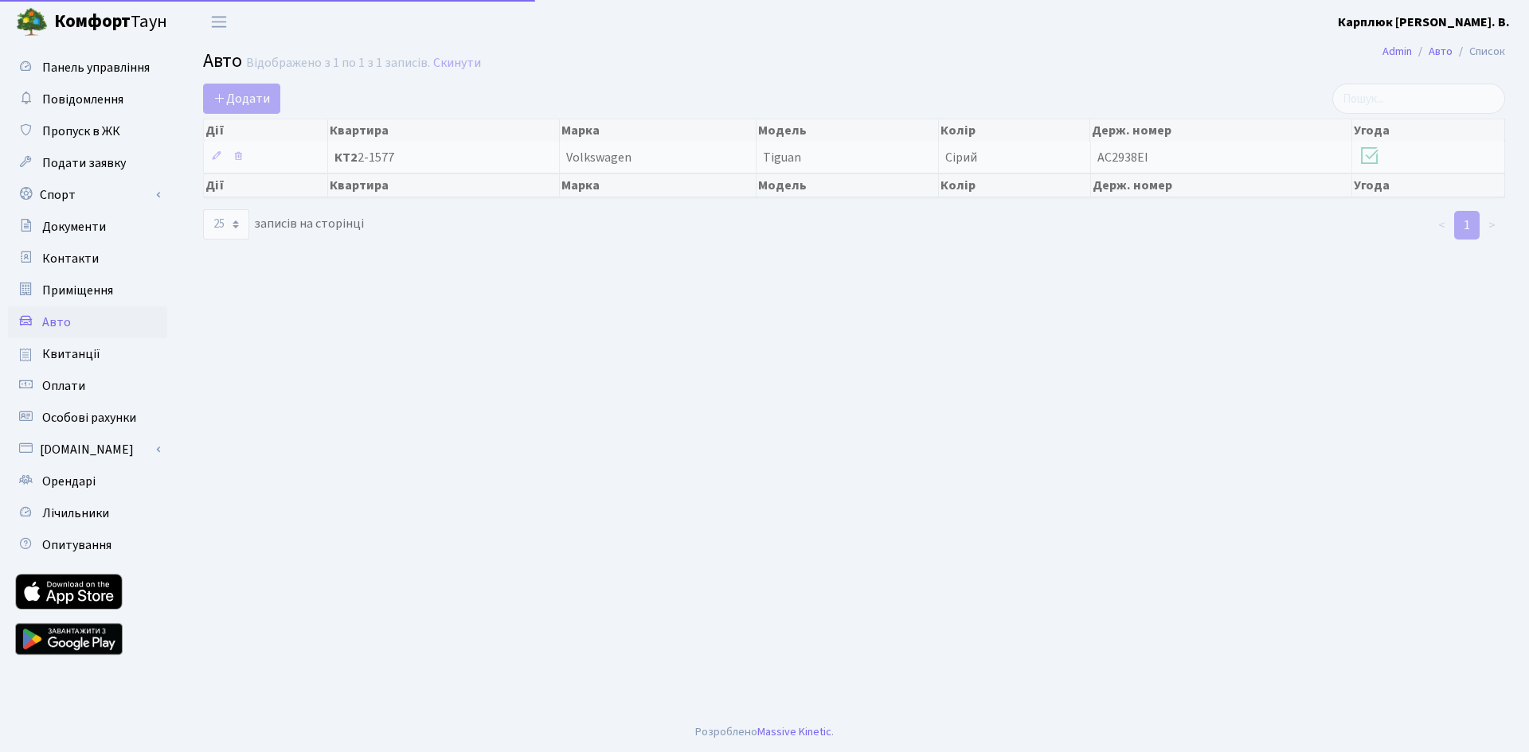
select select "25"
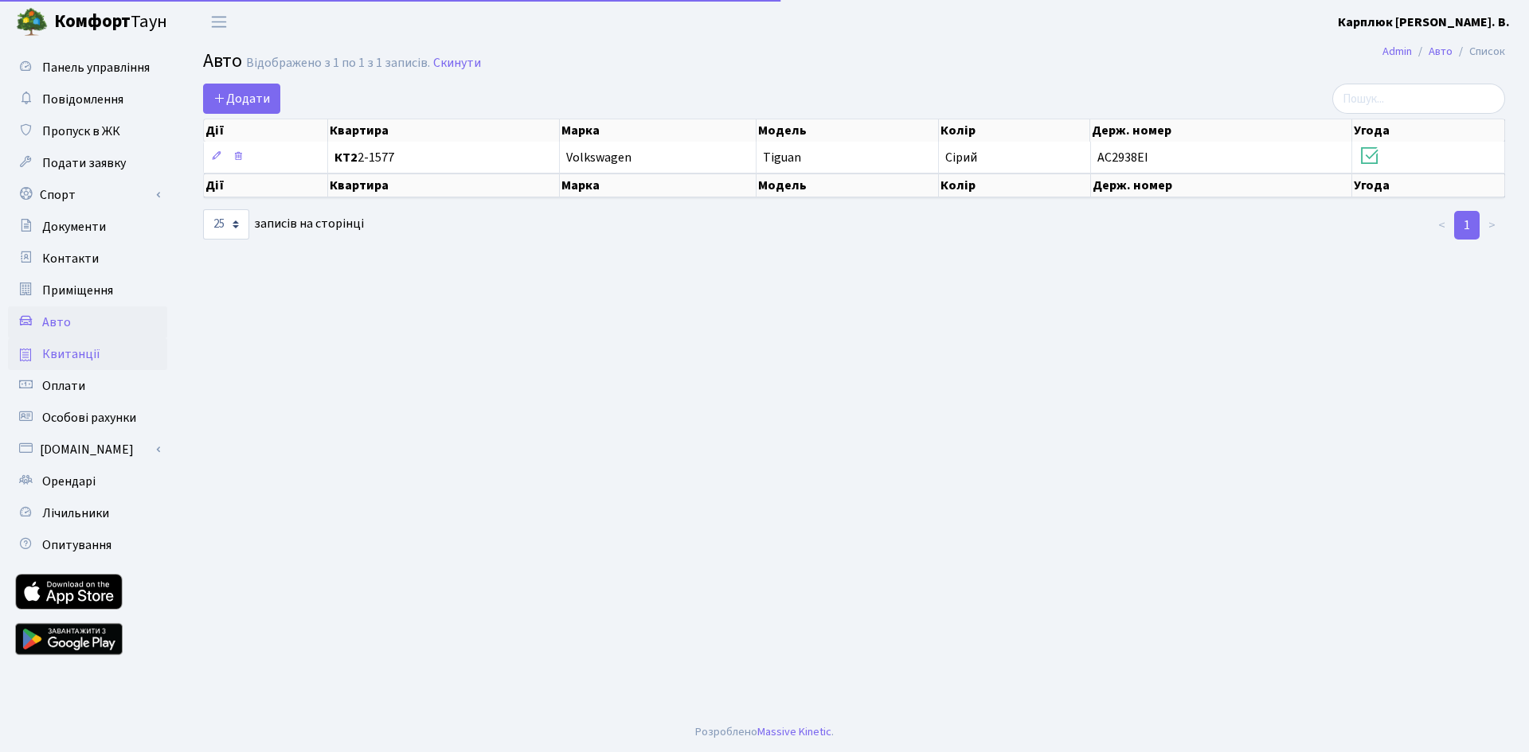
click at [72, 355] on span "Квитанції" at bounding box center [71, 355] width 58 height 18
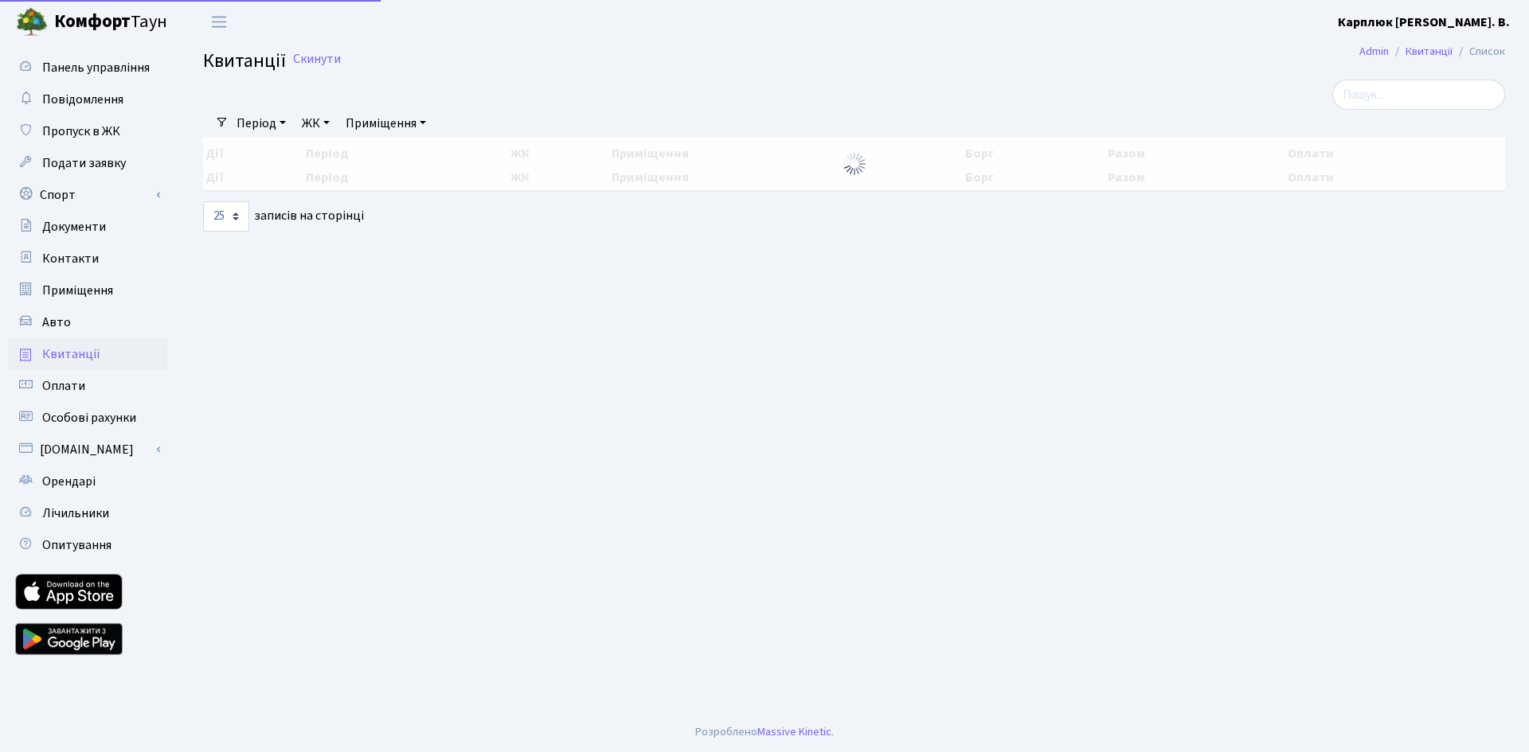
select select "25"
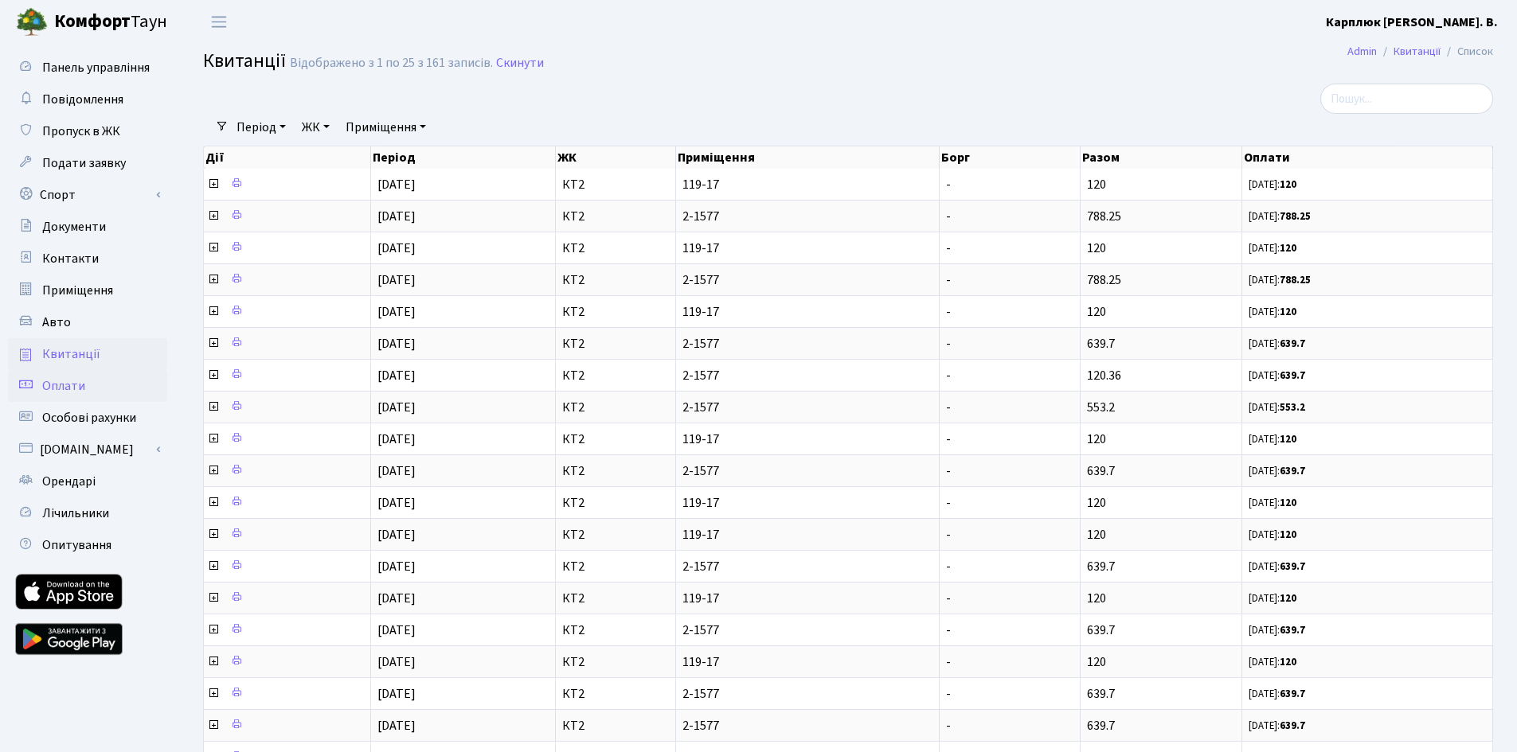
click at [70, 390] on span "Оплати" at bounding box center [63, 386] width 43 height 18
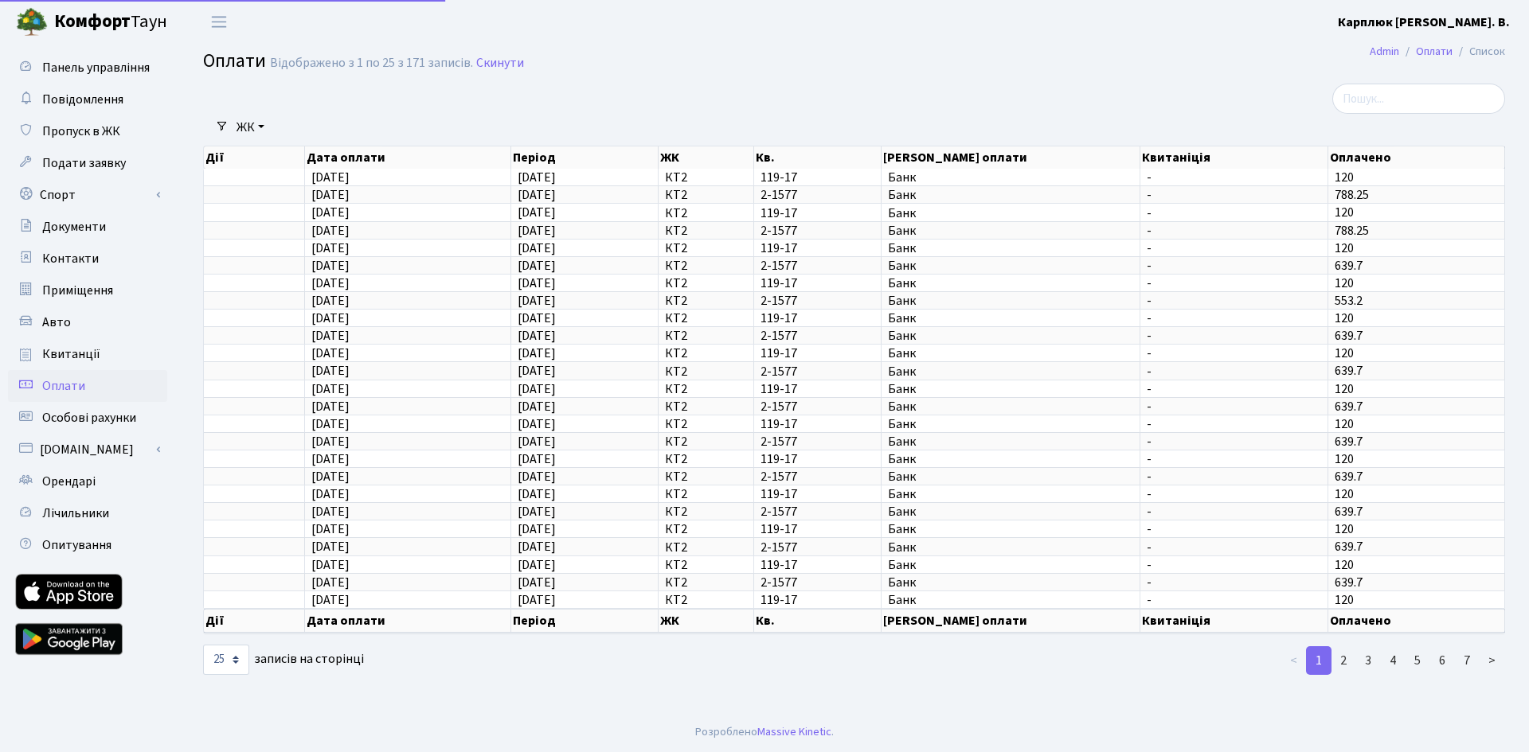
select select "25"
